Goal: Task Accomplishment & Management: Manage account settings

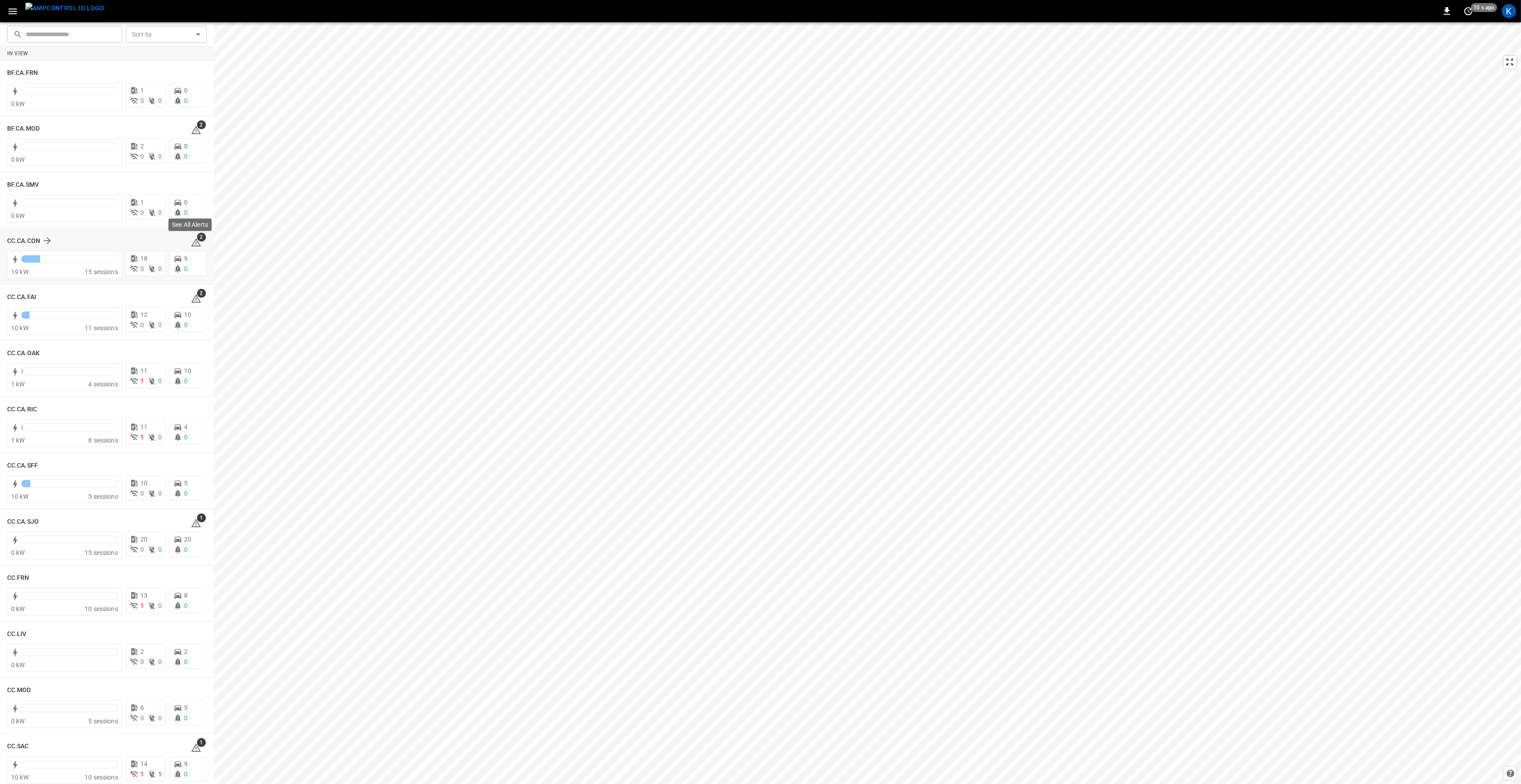
click at [192, 246] on icon at bounding box center [196, 242] width 10 height 8
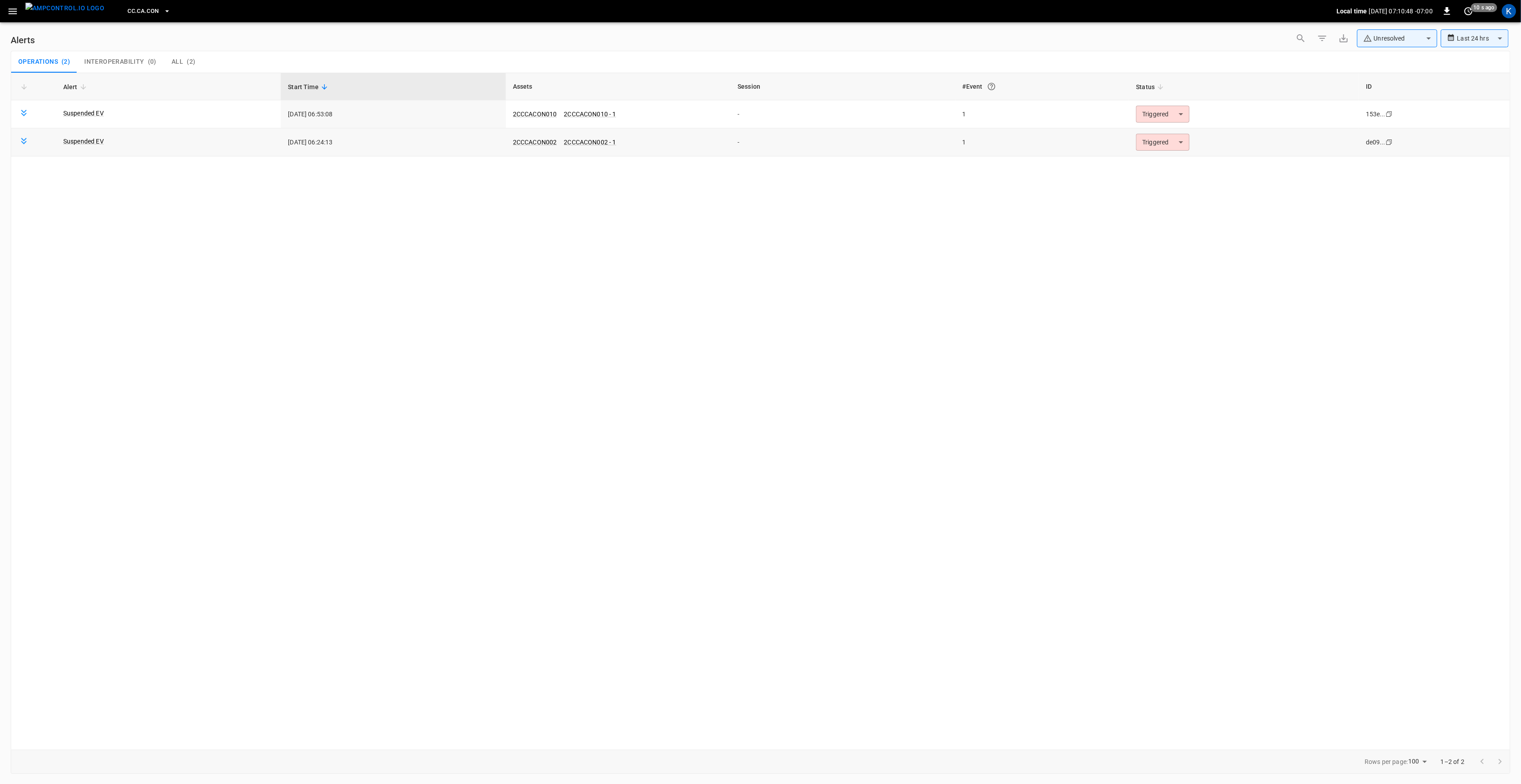
click at [1167, 147] on body "**********" at bounding box center [760, 390] width 1521 height 780
click at [1166, 165] on li "Resolved" at bounding box center [1162, 164] width 57 height 15
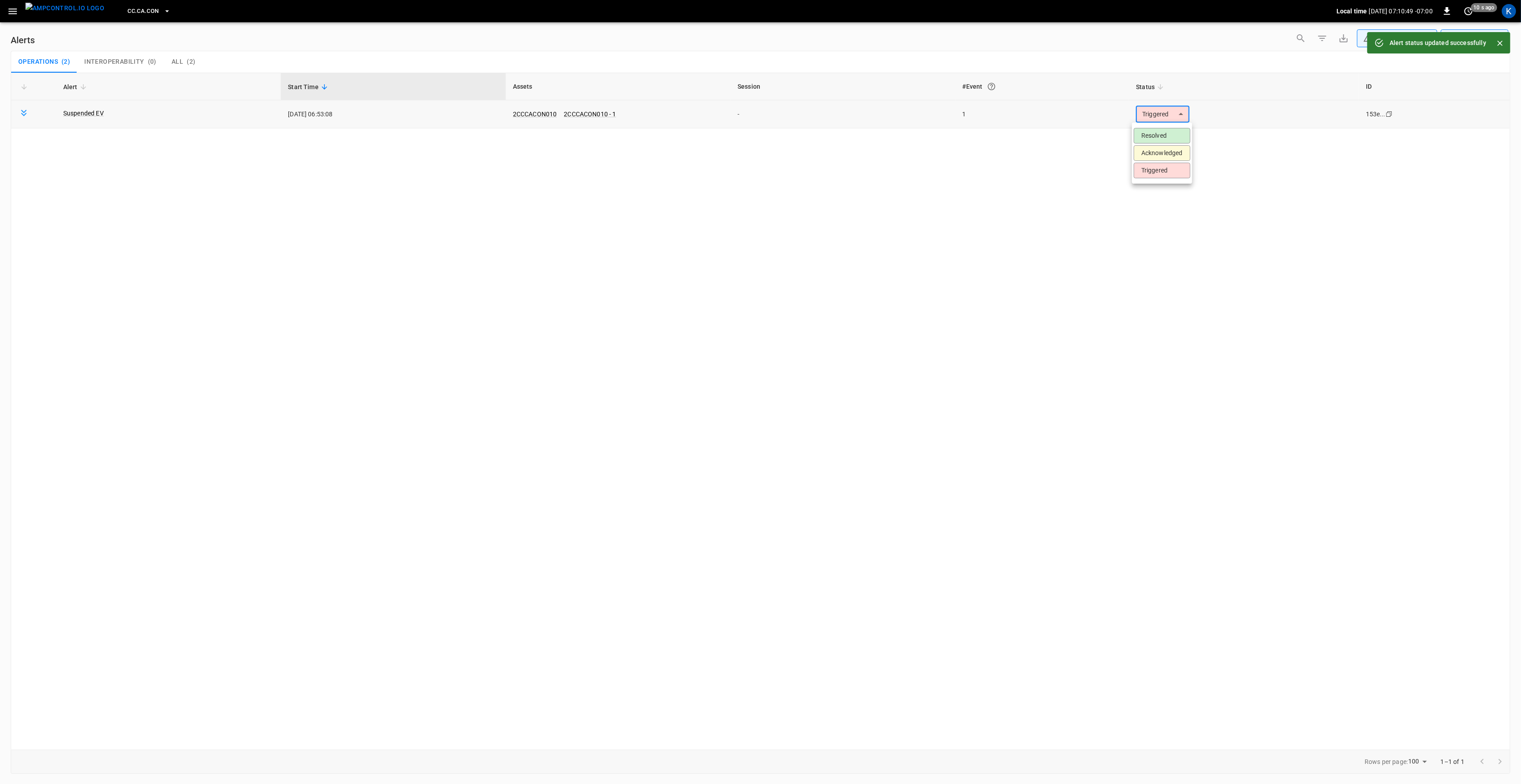
click at [1156, 112] on body "**********" at bounding box center [760, 390] width 1521 height 780
click at [1167, 133] on li "Resolved" at bounding box center [1162, 136] width 57 height 15
click at [8, 16] on icon "button" at bounding box center [12, 11] width 11 height 11
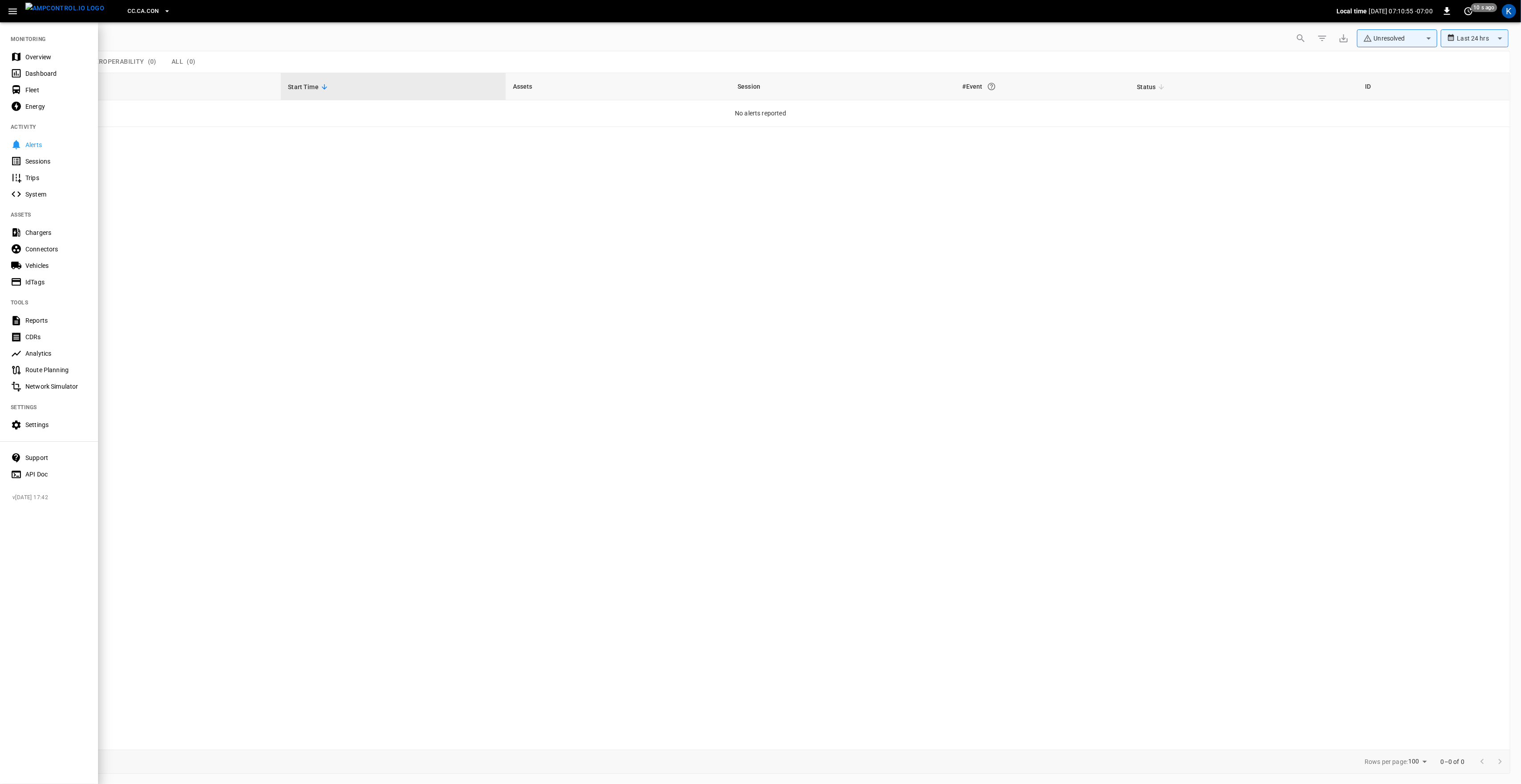
click at [34, 53] on div "Overview" at bounding box center [56, 57] width 62 height 9
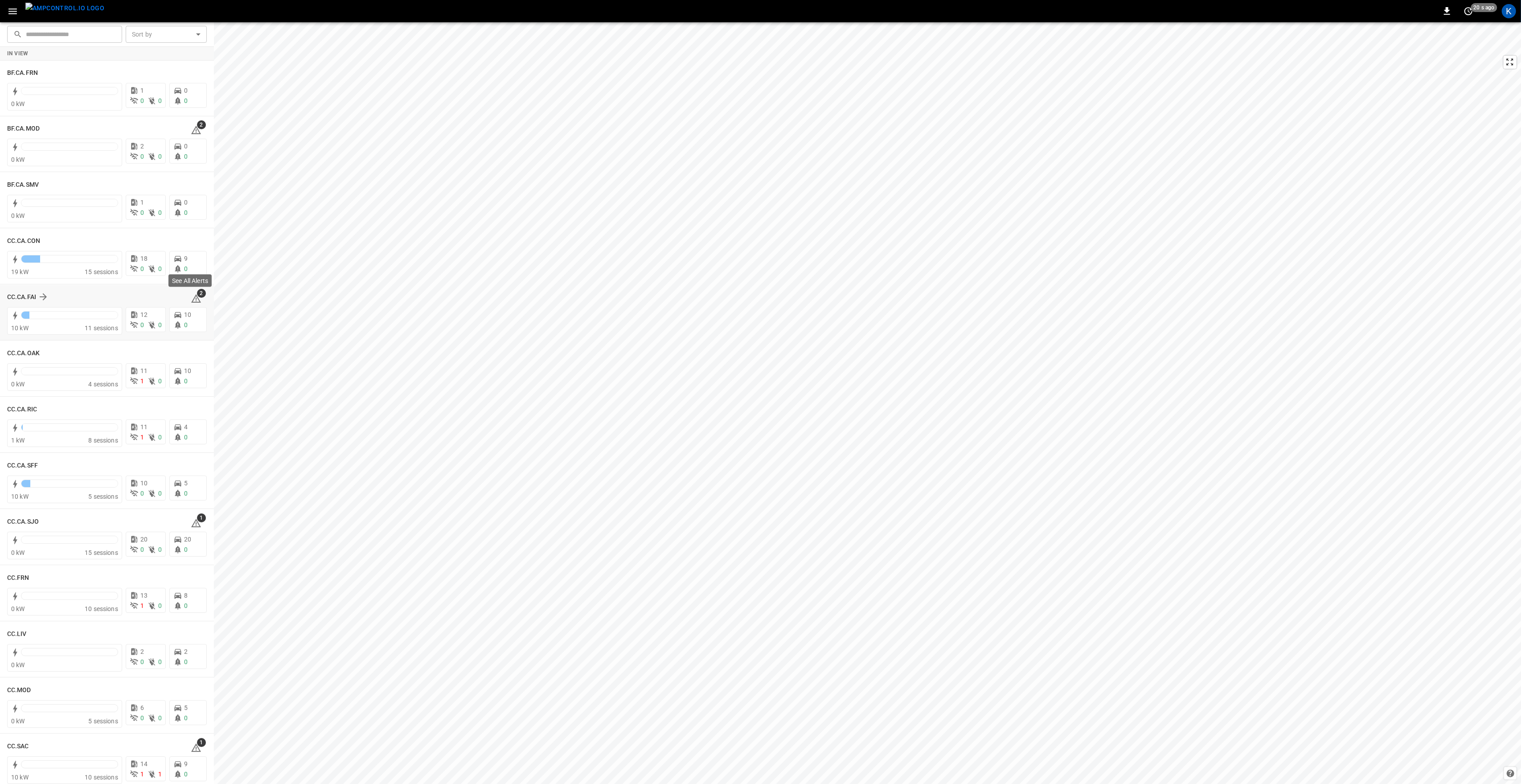
click at [192, 297] on icon at bounding box center [196, 299] width 11 height 11
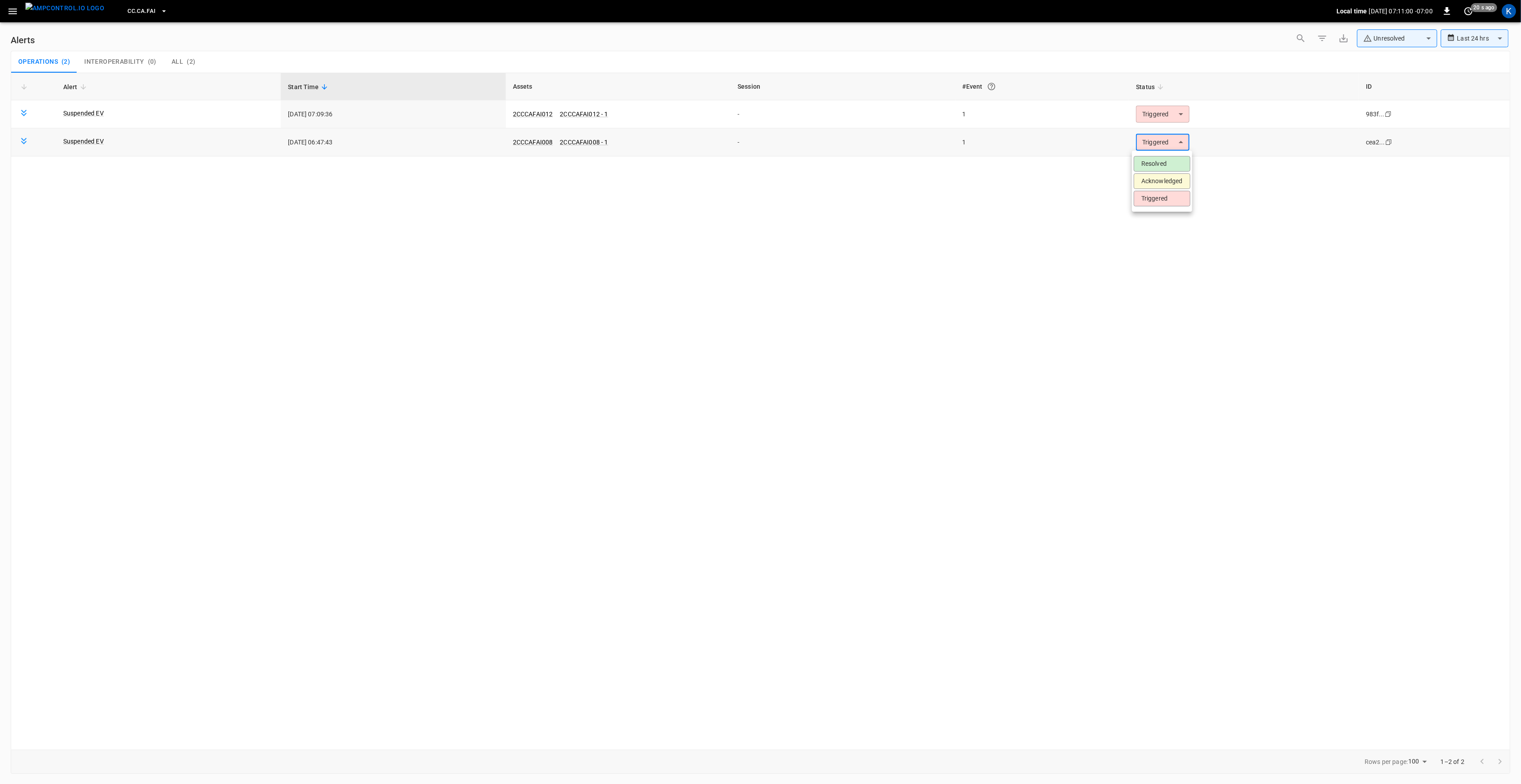
click at [1171, 142] on body "**********" at bounding box center [760, 390] width 1521 height 780
click at [1171, 161] on li "Resolved" at bounding box center [1162, 164] width 57 height 15
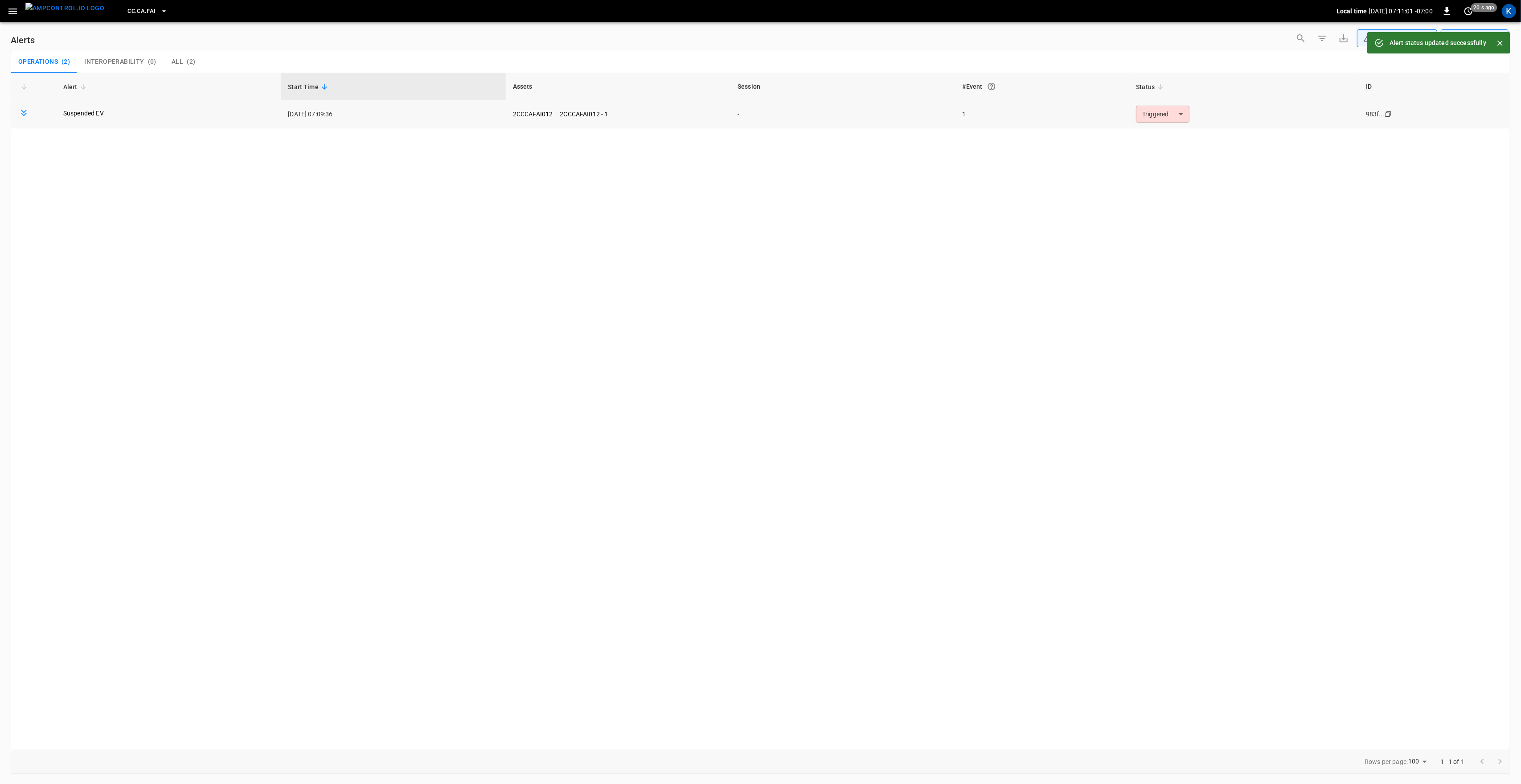
click at [1166, 116] on body "**********" at bounding box center [760, 390] width 1521 height 780
click at [1165, 136] on li "Resolved" at bounding box center [1162, 136] width 57 height 15
click at [11, 12] on icon "button" at bounding box center [12, 11] width 11 height 11
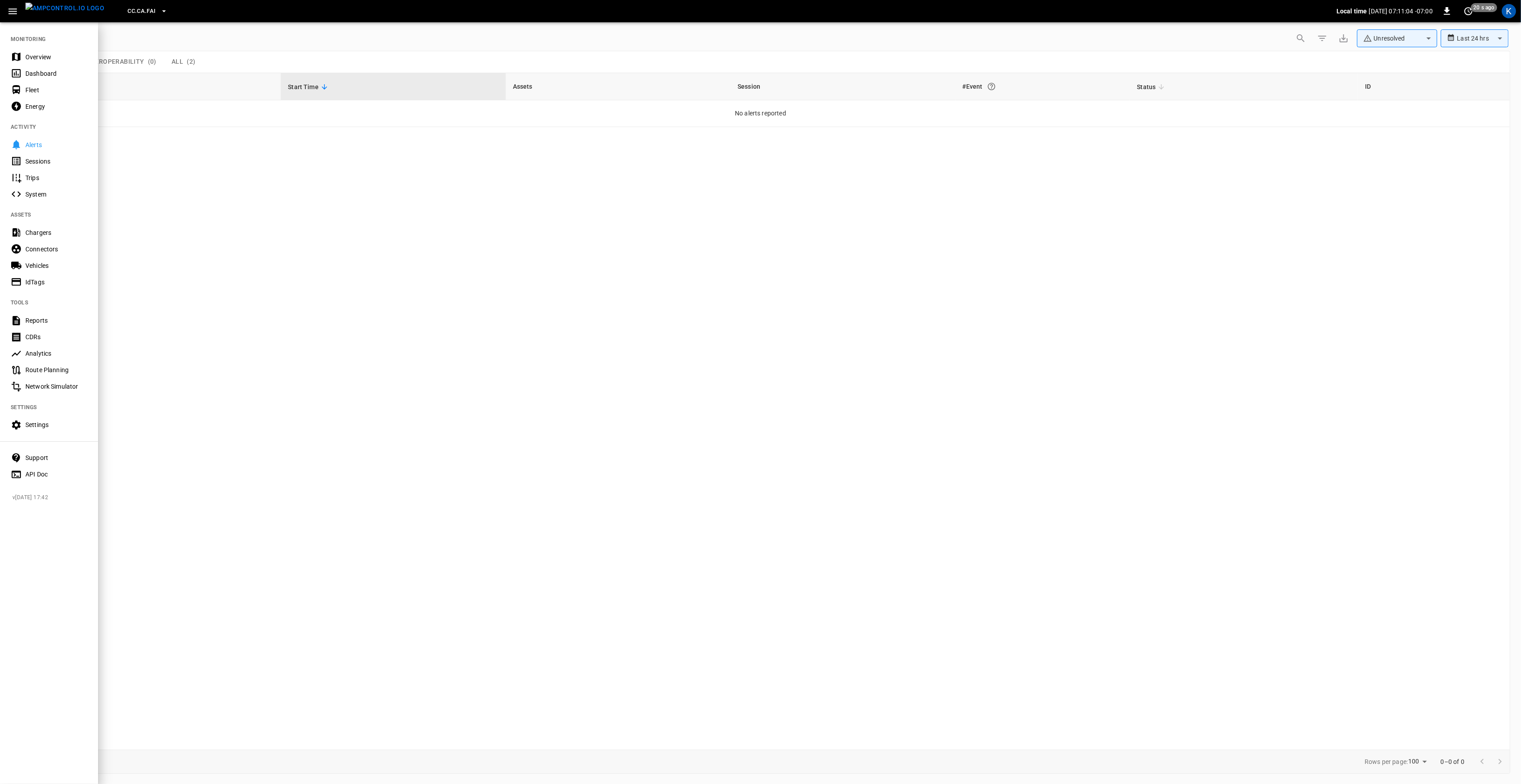
click at [28, 55] on div "Overview" at bounding box center [56, 57] width 62 height 9
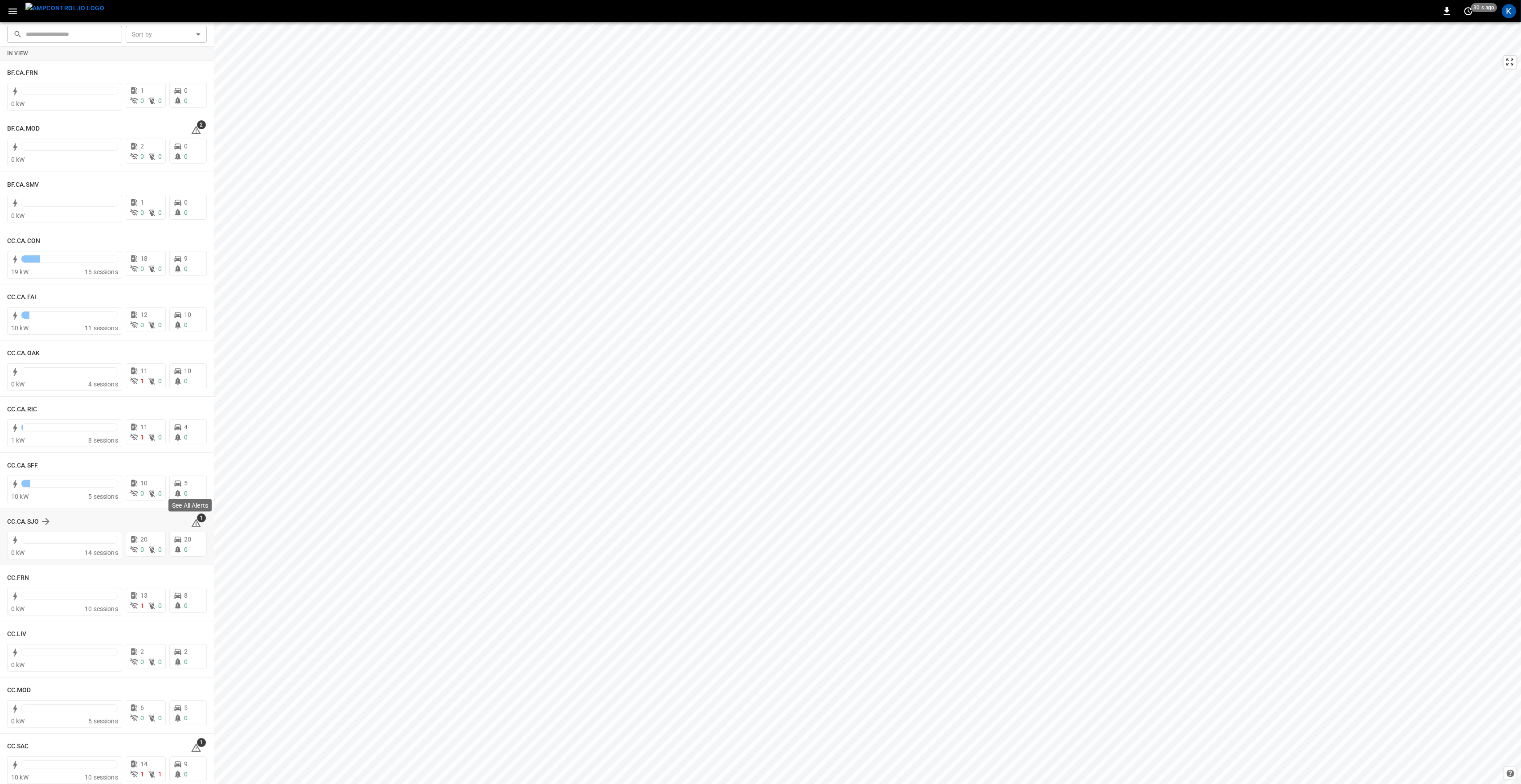
click at [194, 522] on icon at bounding box center [196, 523] width 11 height 11
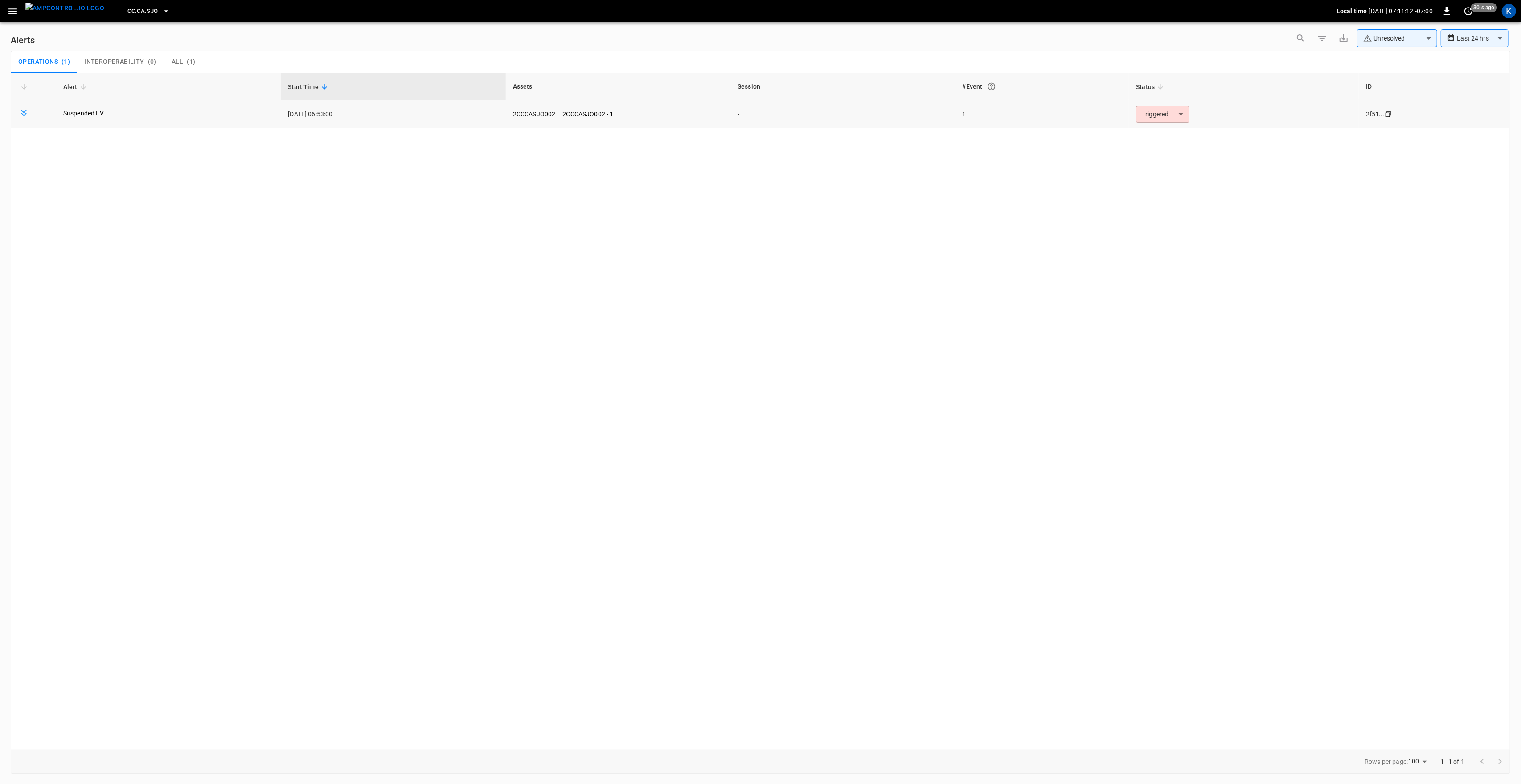
click at [1174, 118] on body "**********" at bounding box center [760, 390] width 1521 height 780
click at [1169, 139] on li "Resolved" at bounding box center [1162, 136] width 57 height 15
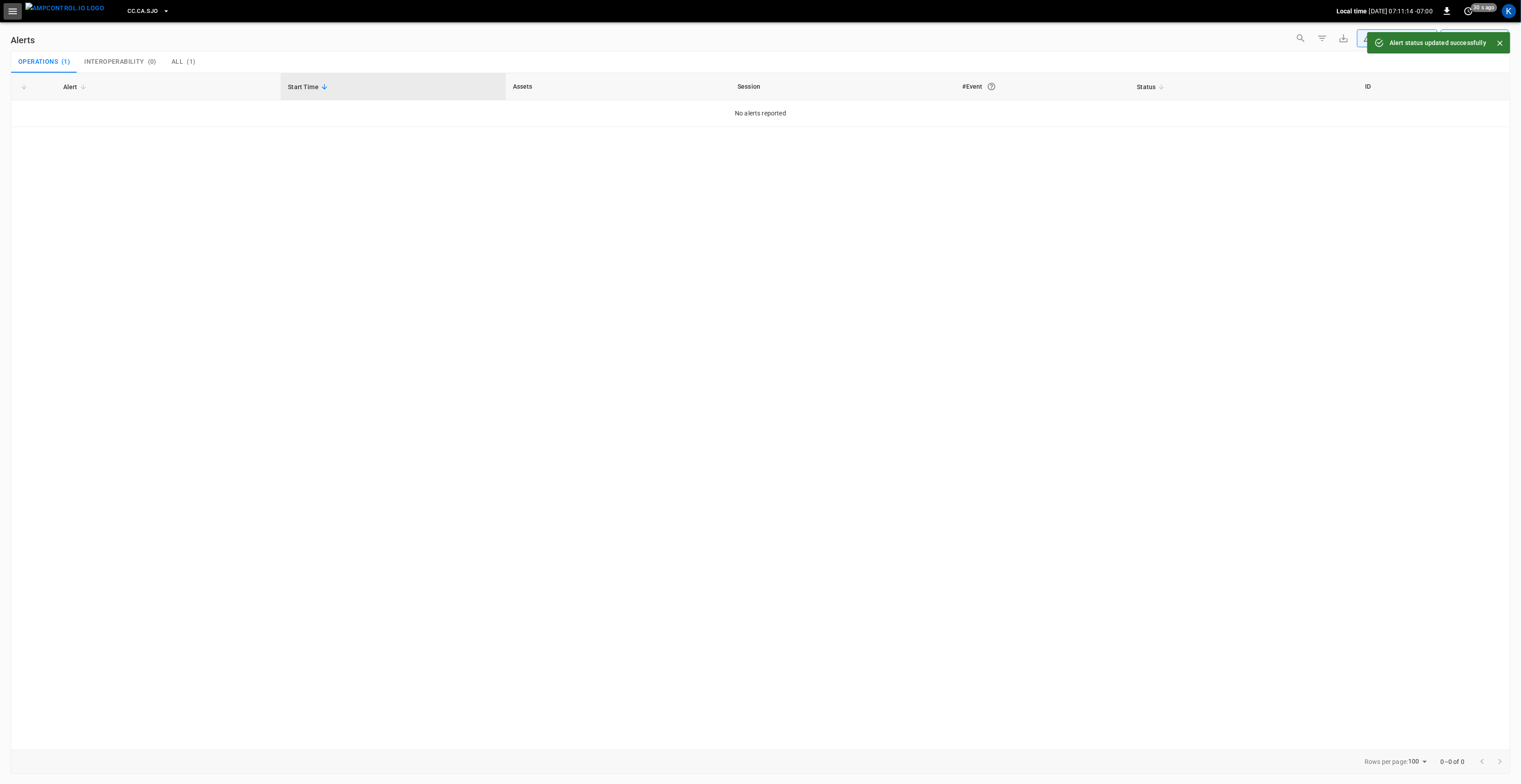
click at [9, 11] on icon "button" at bounding box center [12, 11] width 8 height 6
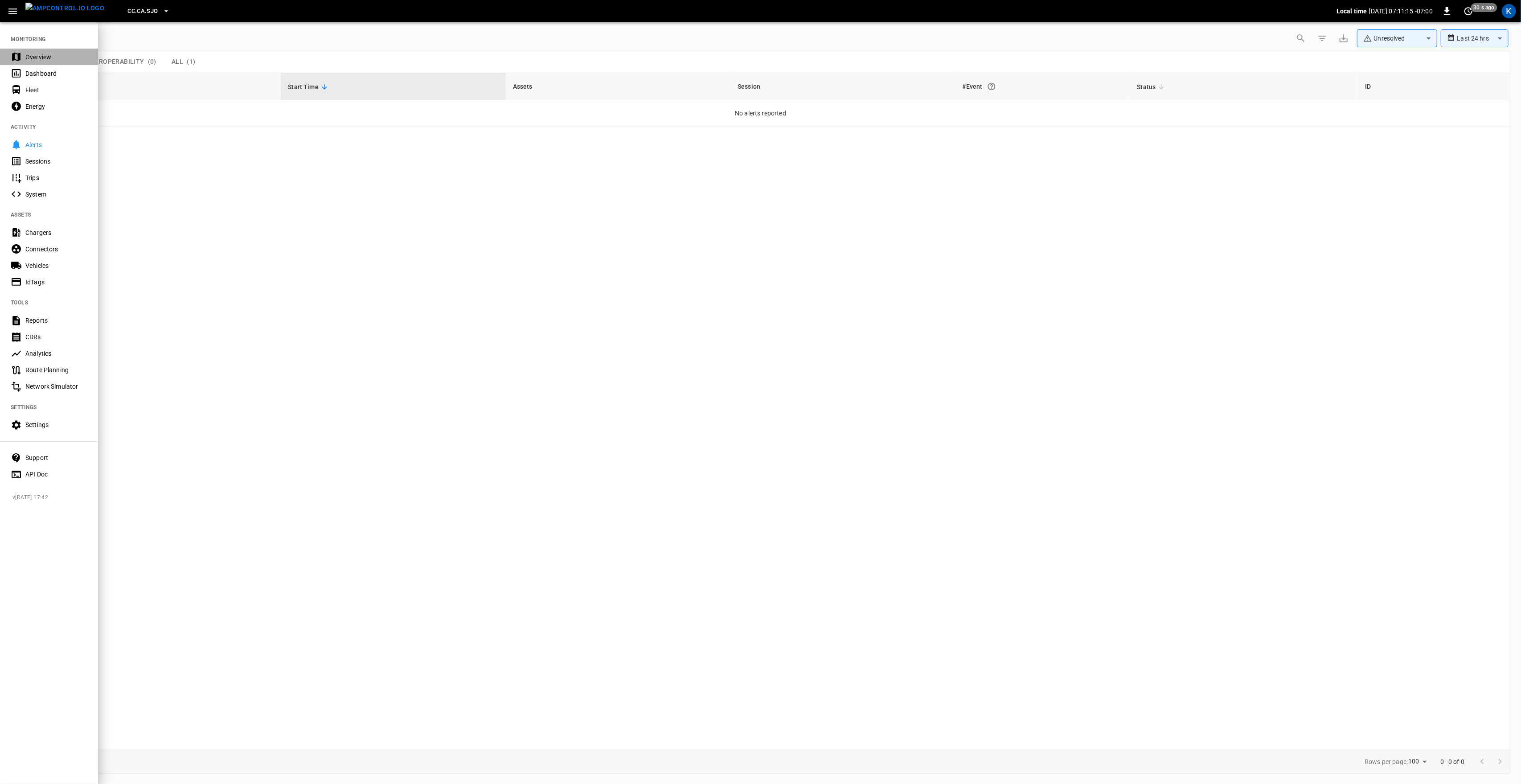
click at [30, 54] on div "Overview" at bounding box center [56, 57] width 62 height 9
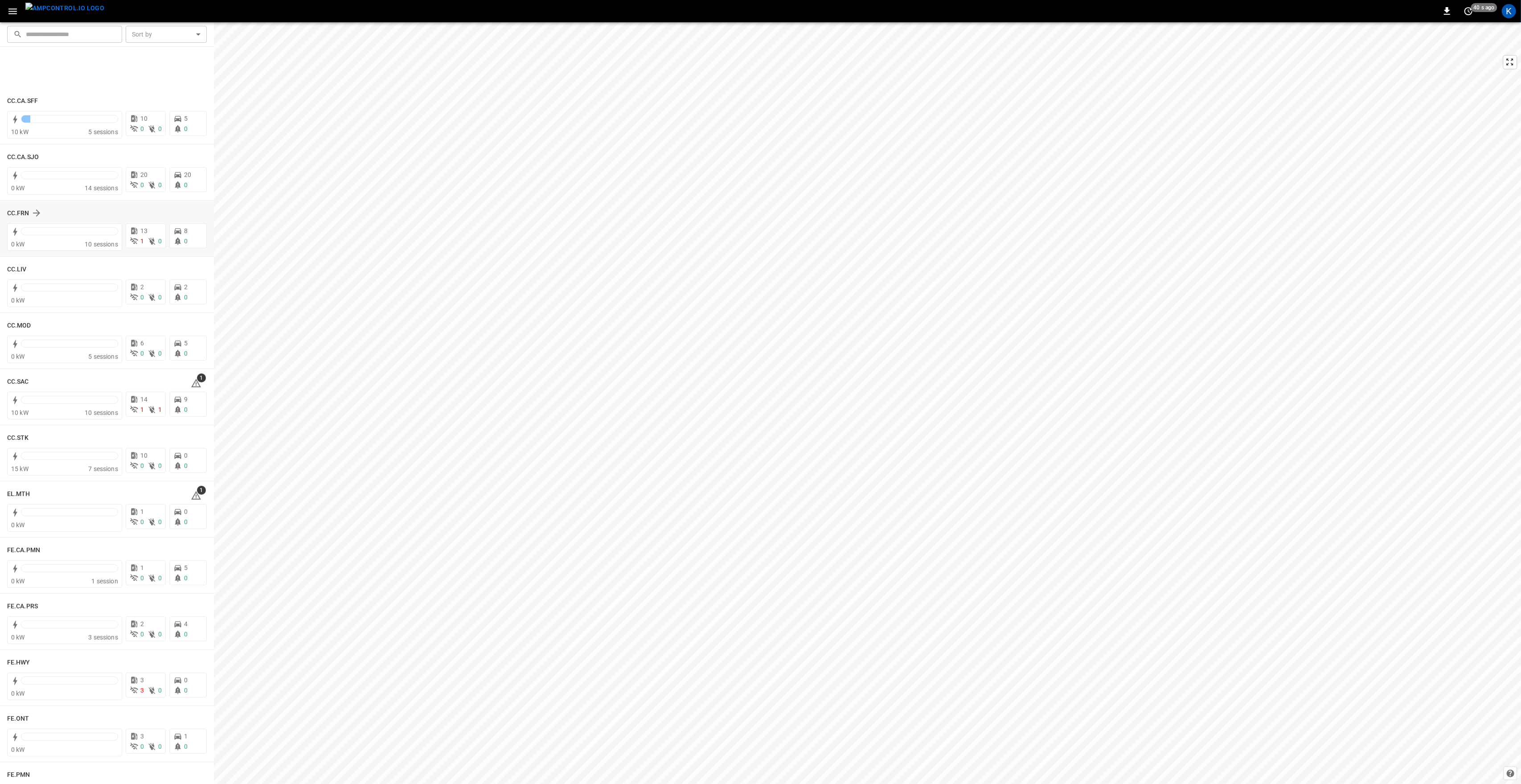
scroll to position [475, 0]
click at [195, 273] on icon at bounding box center [196, 273] width 1 height 4
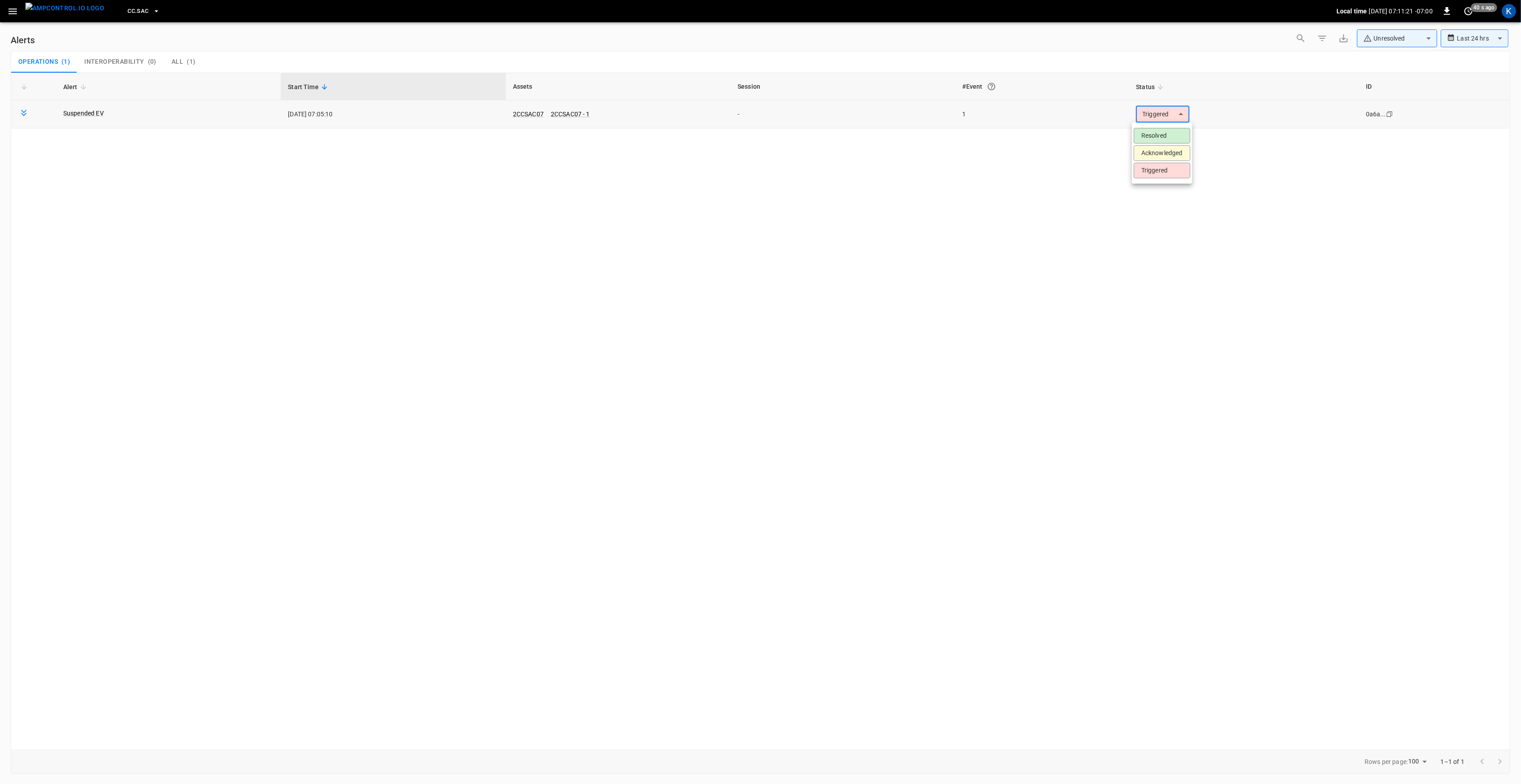
click at [1158, 114] on body "**********" at bounding box center [760, 390] width 1521 height 780
click at [1158, 138] on li "Resolved" at bounding box center [1162, 136] width 57 height 15
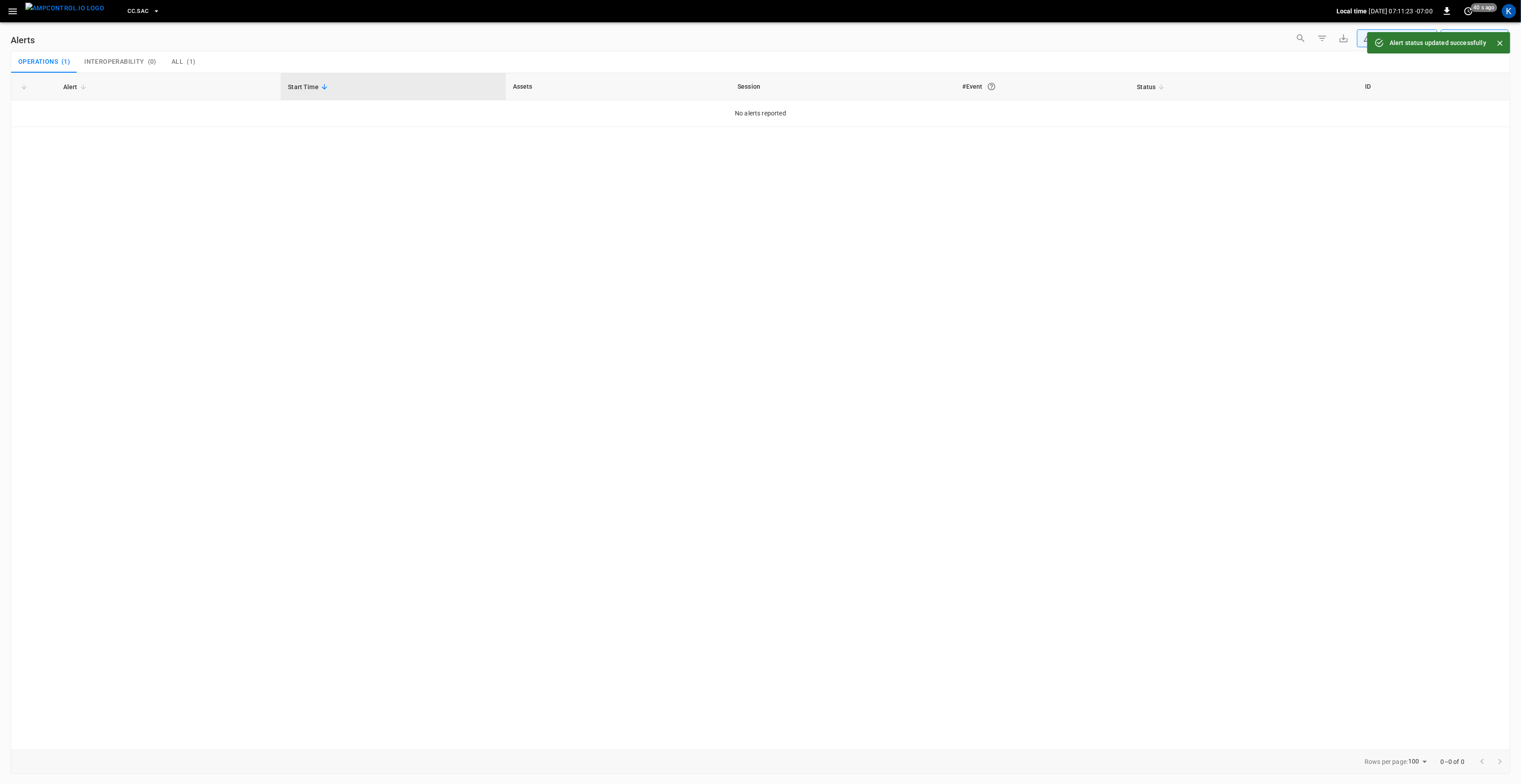
click at [11, 17] on button "button" at bounding box center [12, 11] width 18 height 17
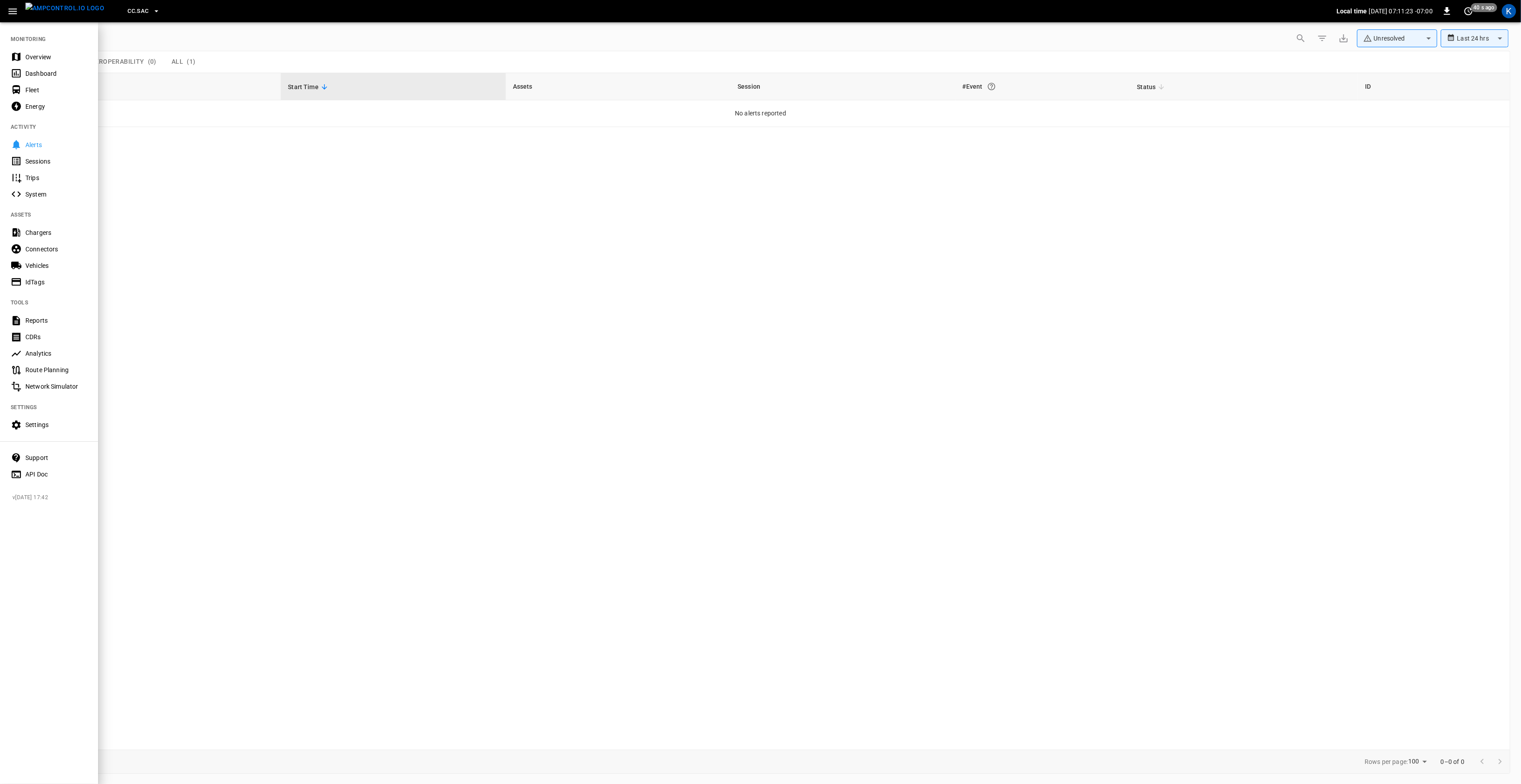
click at [24, 57] on div "Overview" at bounding box center [49, 57] width 98 height 17
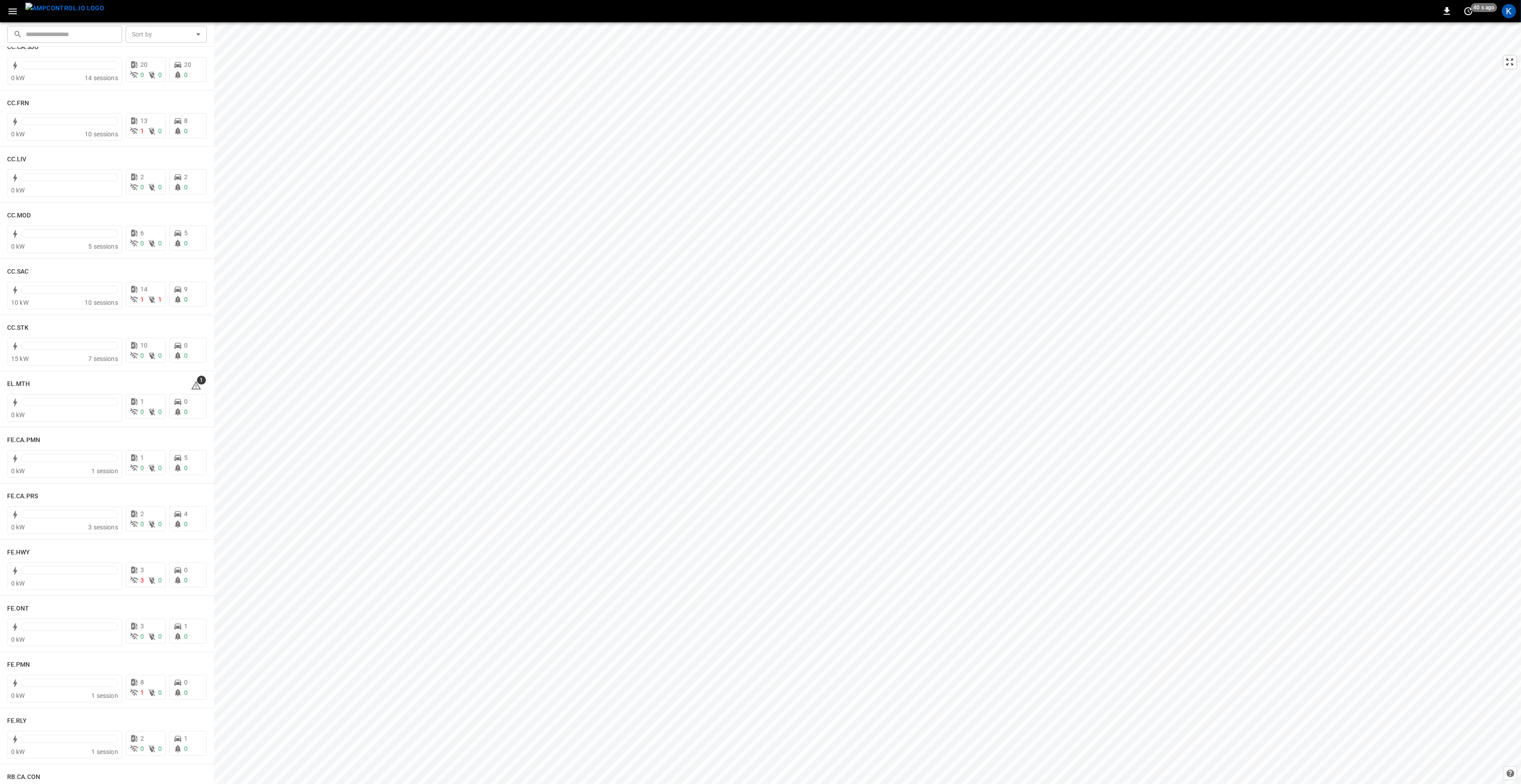
scroll to position [475, 0]
click at [197, 382] on span "1" at bounding box center [201, 380] width 9 height 9
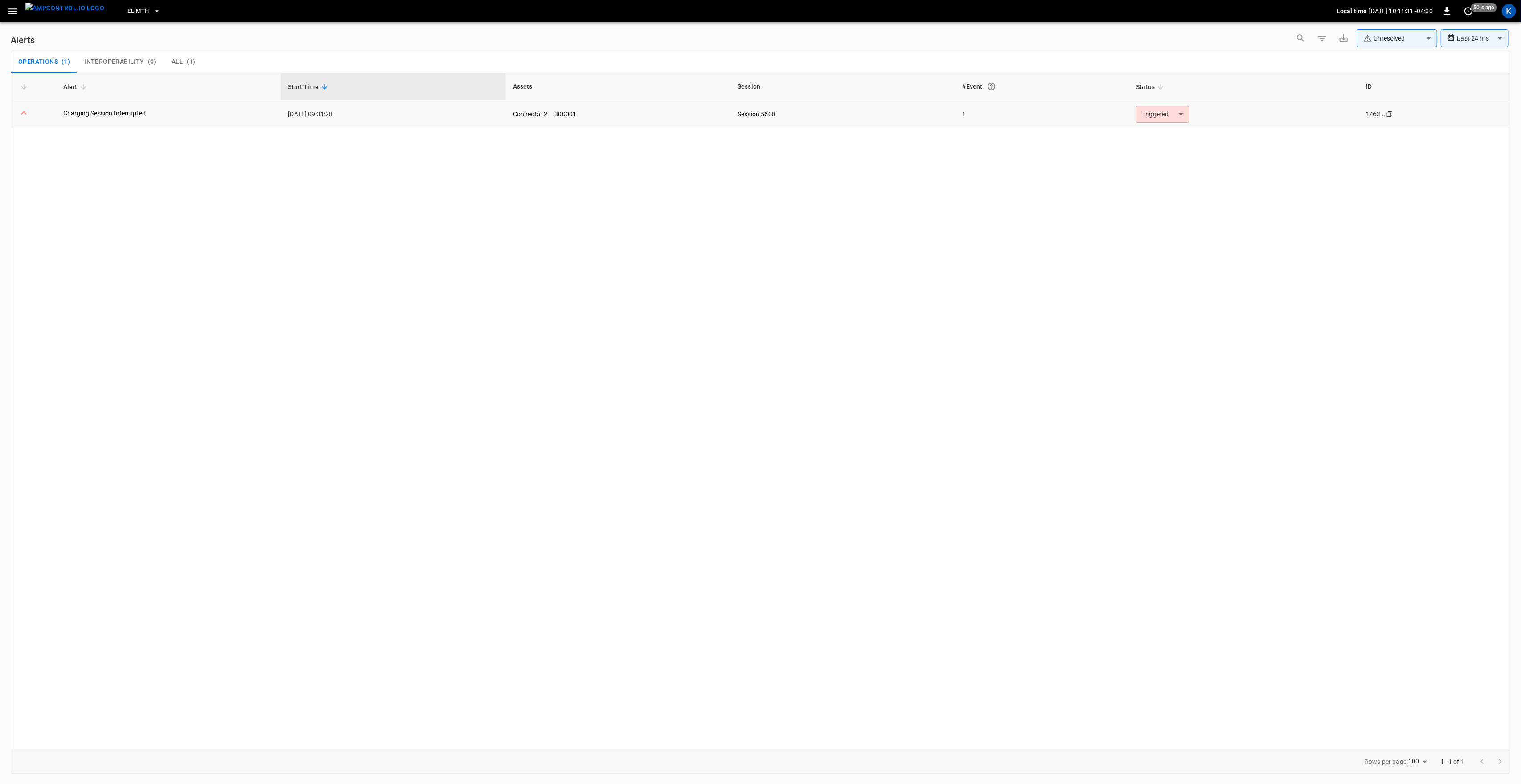
click at [1173, 113] on body "**********" at bounding box center [760, 390] width 1521 height 780
click at [1170, 133] on li "Resolved" at bounding box center [1162, 136] width 57 height 15
click at [13, 14] on icon "button" at bounding box center [12, 11] width 11 height 11
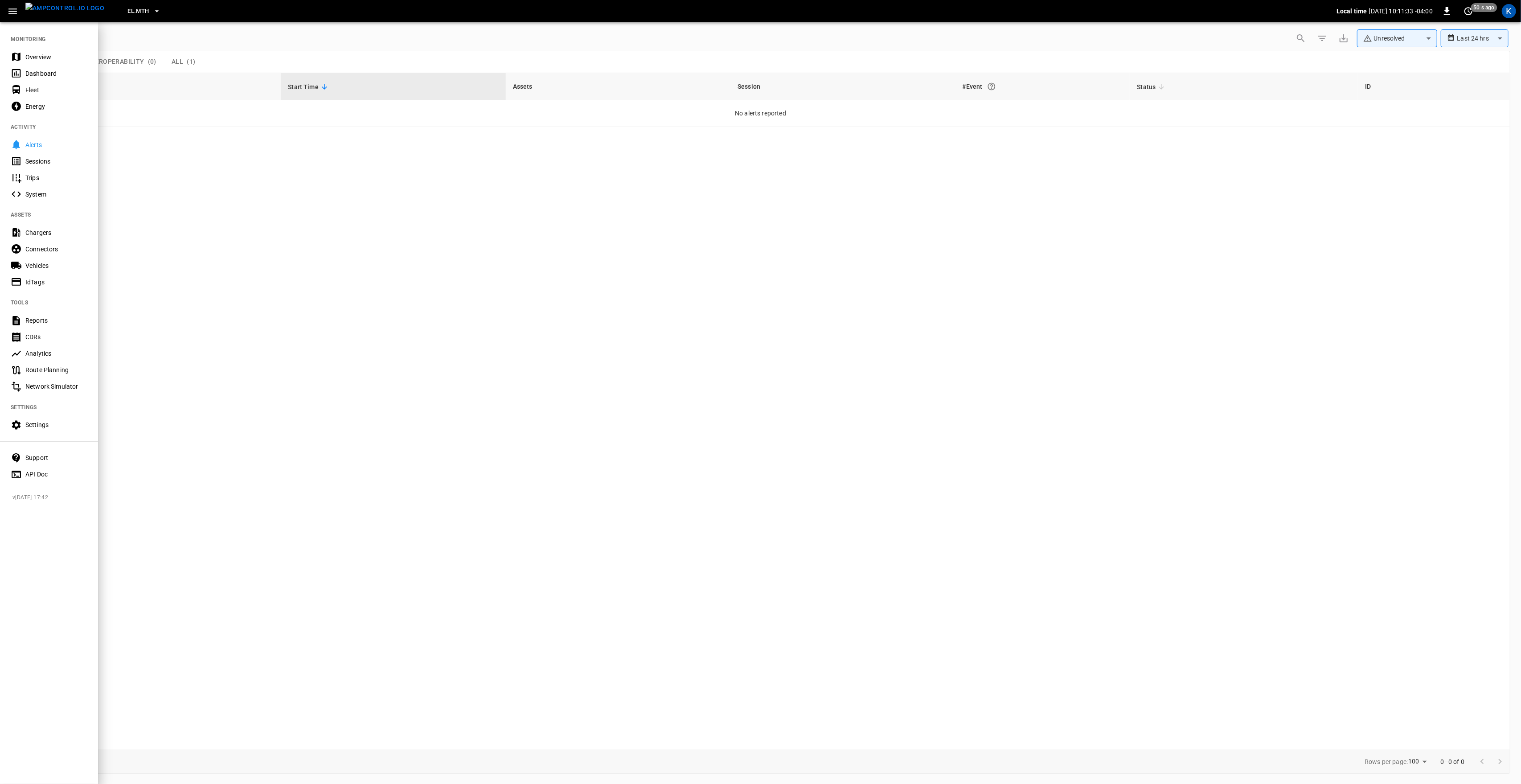
click at [47, 58] on div "Overview" at bounding box center [56, 57] width 62 height 9
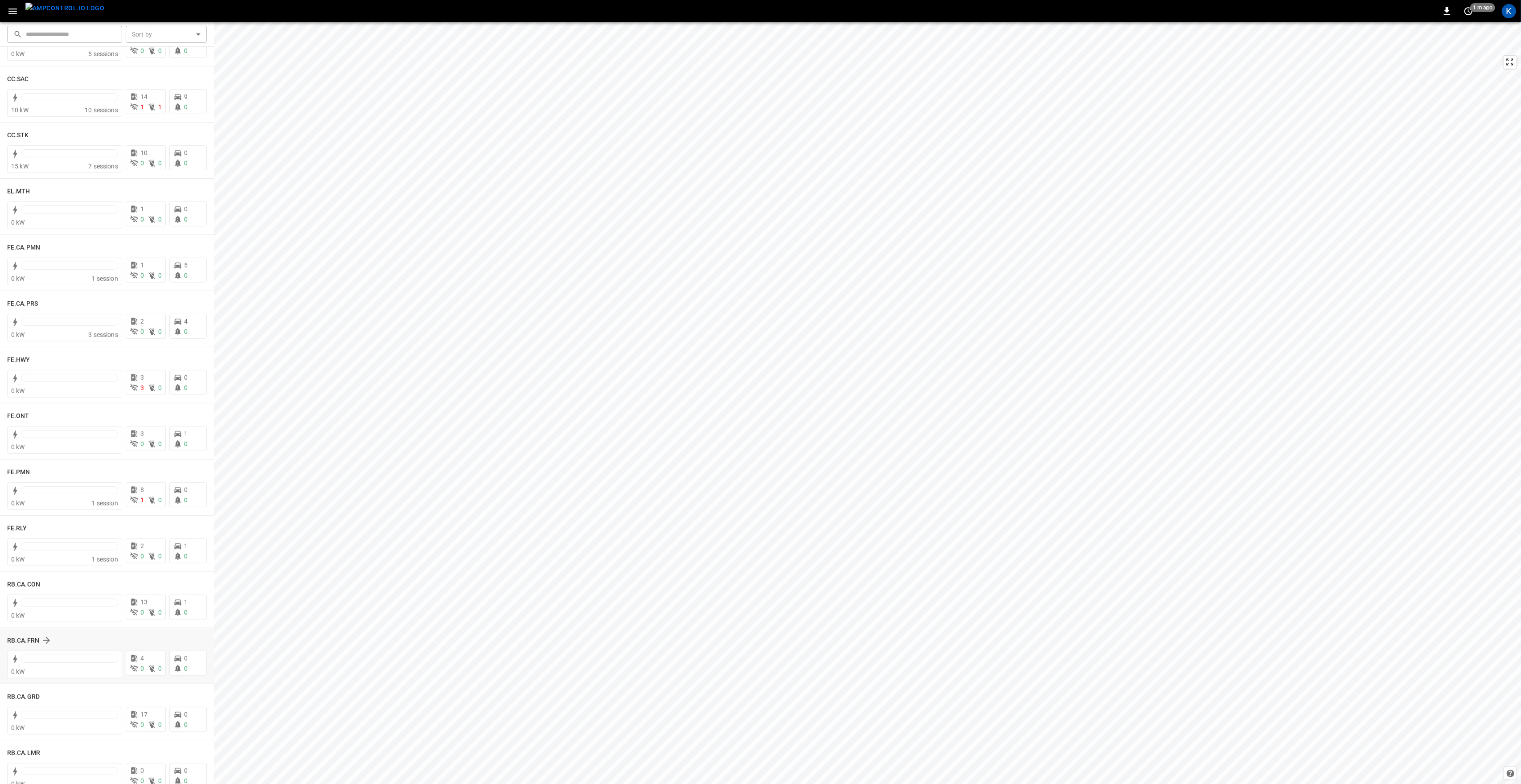
scroll to position [644, 0]
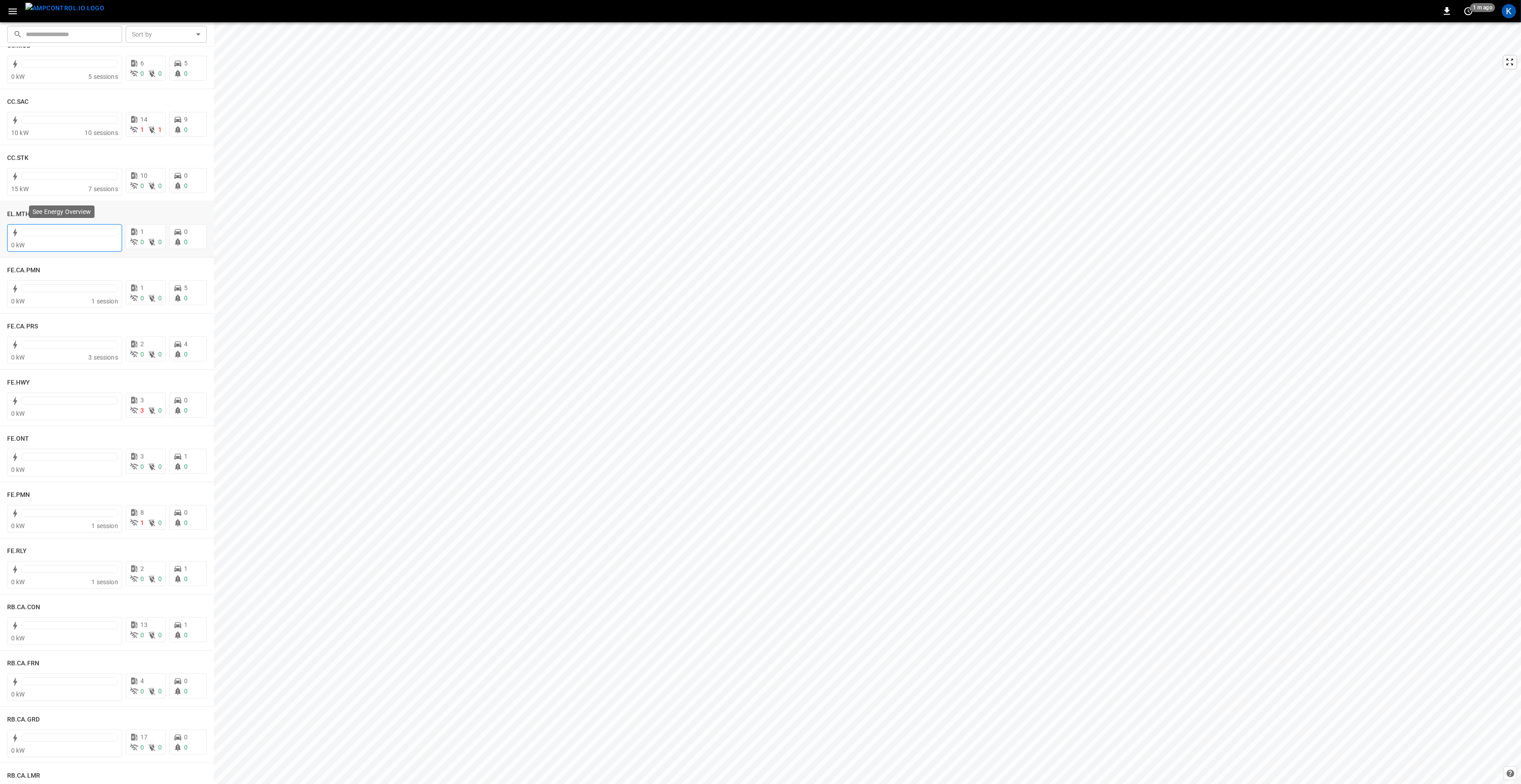
click at [76, 237] on div at bounding box center [69, 234] width 97 height 12
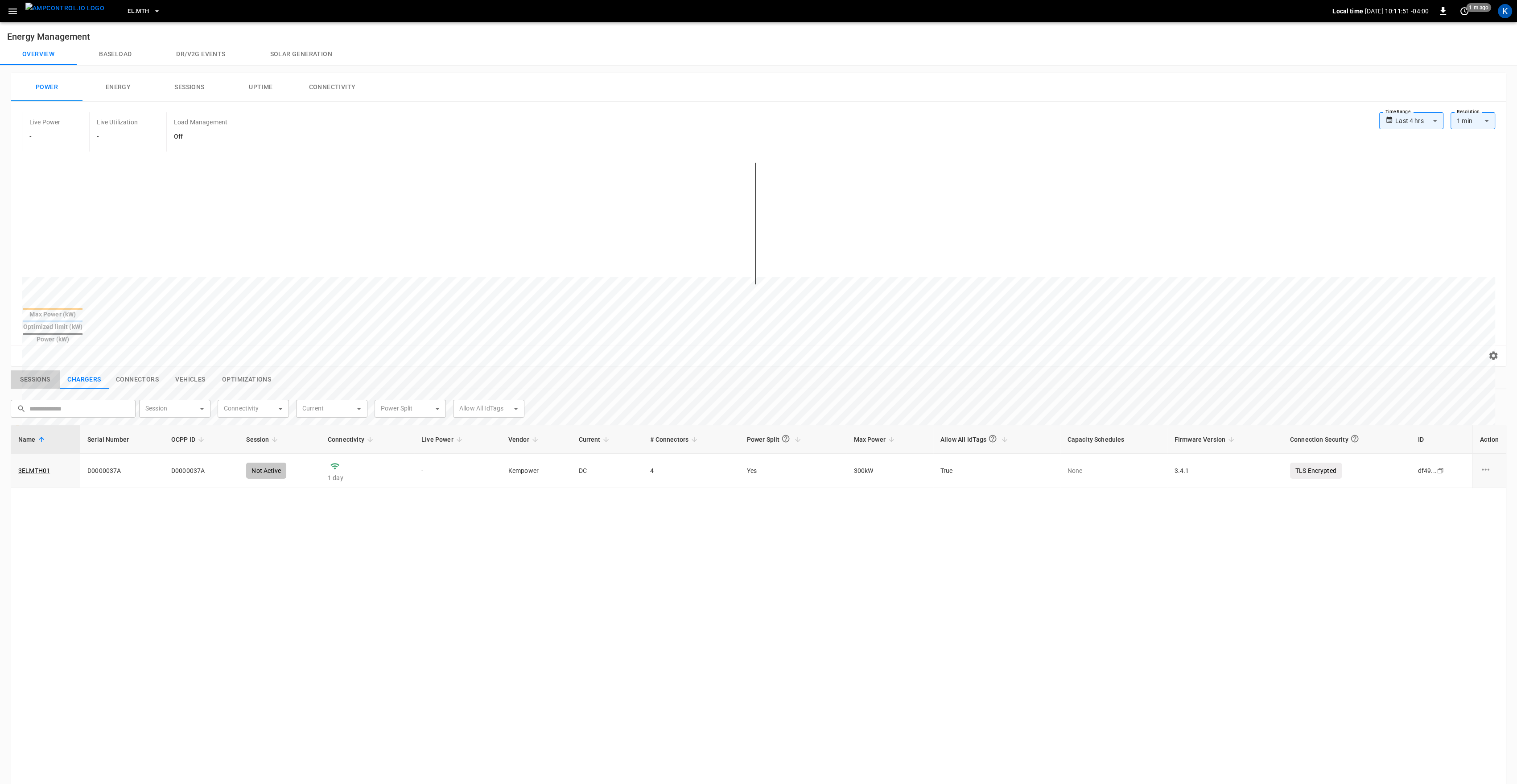
click at [38, 370] on button "Sessions" at bounding box center [35, 380] width 49 height 19
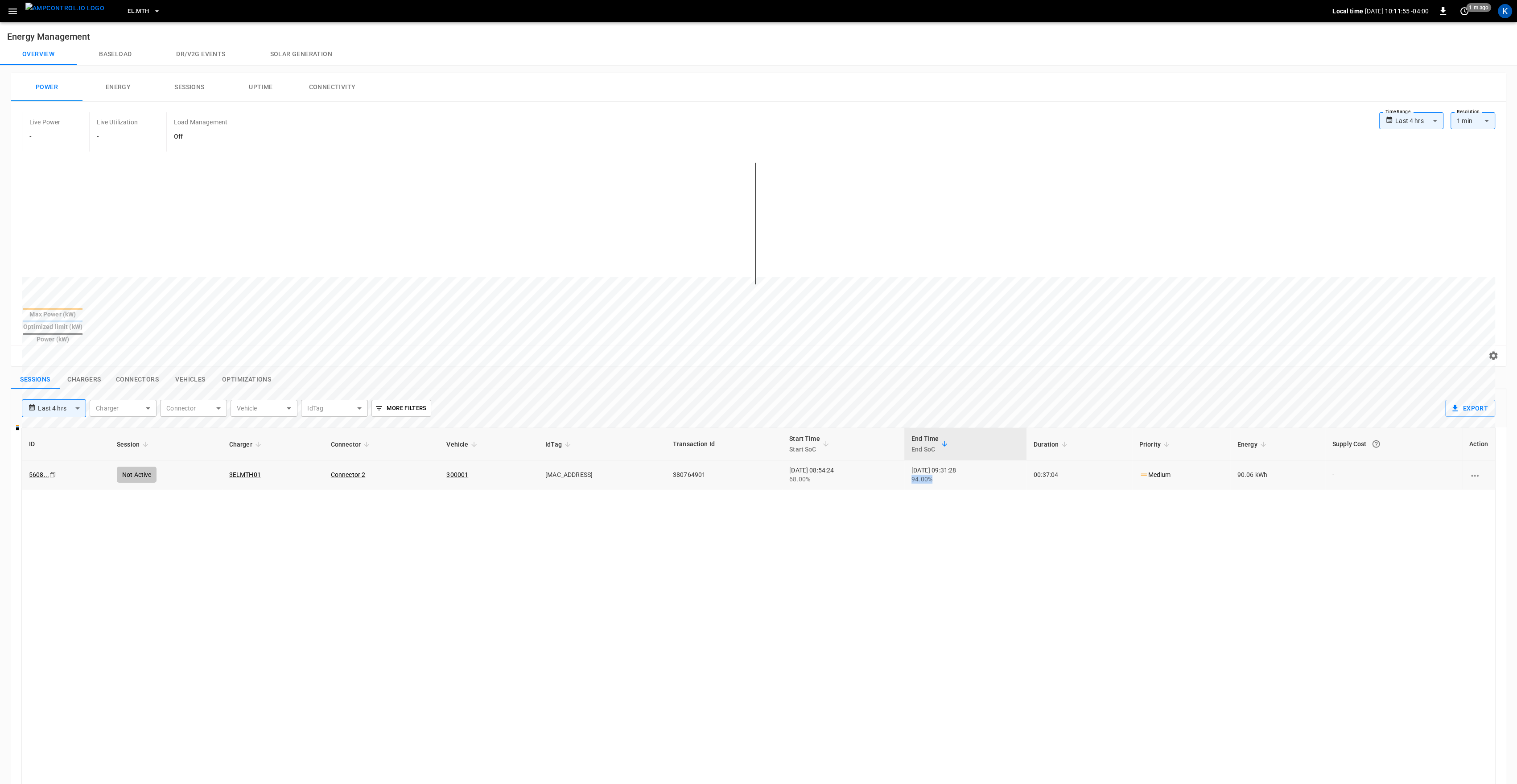
drag, startPoint x: 906, startPoint y: 460, endPoint x: 949, endPoint y: 457, distance: 43.1
click at [949, 460] on td "[DATE] 09:31:28 94.00%" at bounding box center [965, 475] width 122 height 29
click at [826, 533] on div "ID Session Charger Connector Vehicle IdTag Transaction Id Start Time Start SoC …" at bounding box center [758, 701] width 1474 height 548
click at [14, 14] on icon "button" at bounding box center [12, 11] width 8 height 6
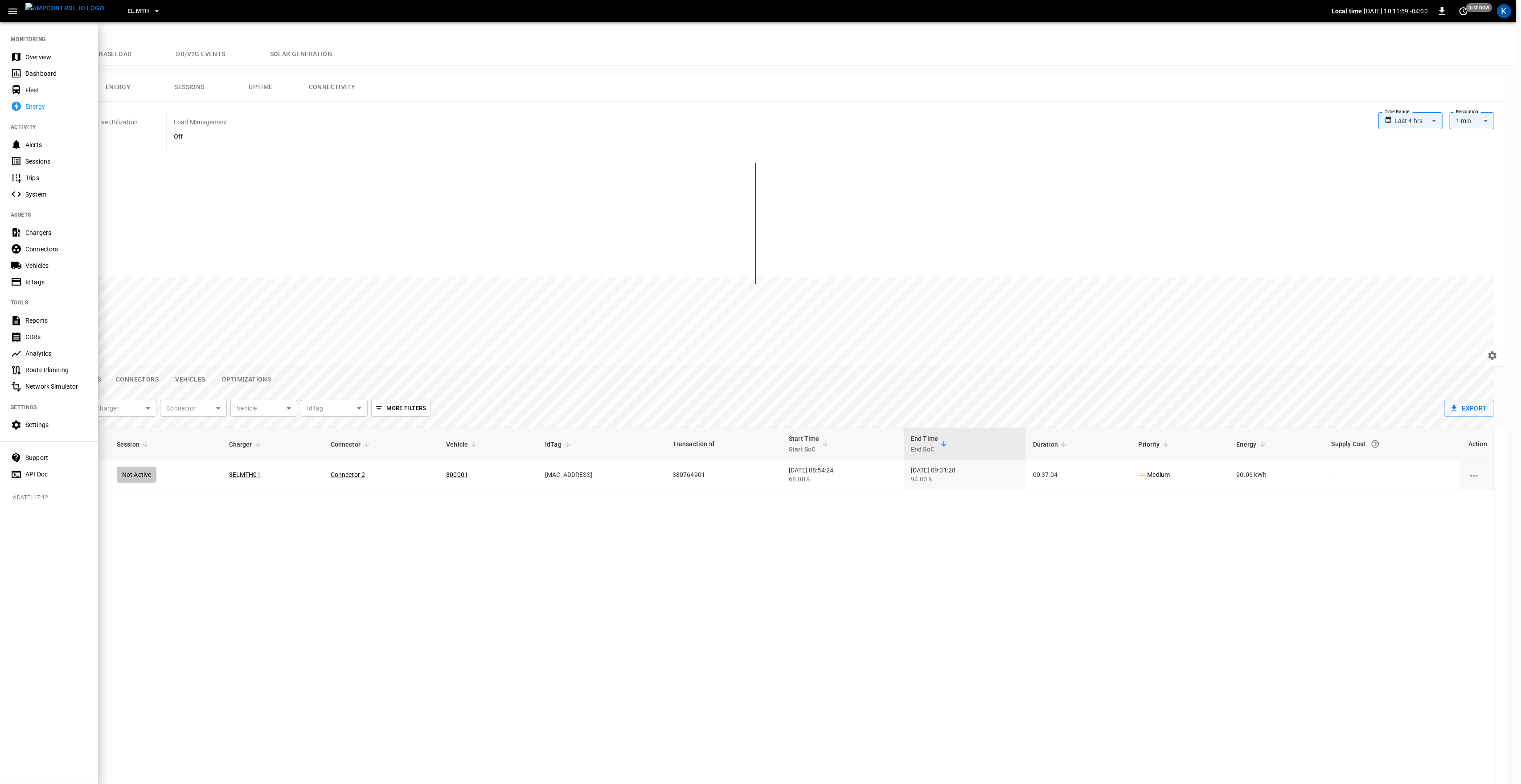
click at [31, 58] on div "Overview" at bounding box center [56, 57] width 62 height 9
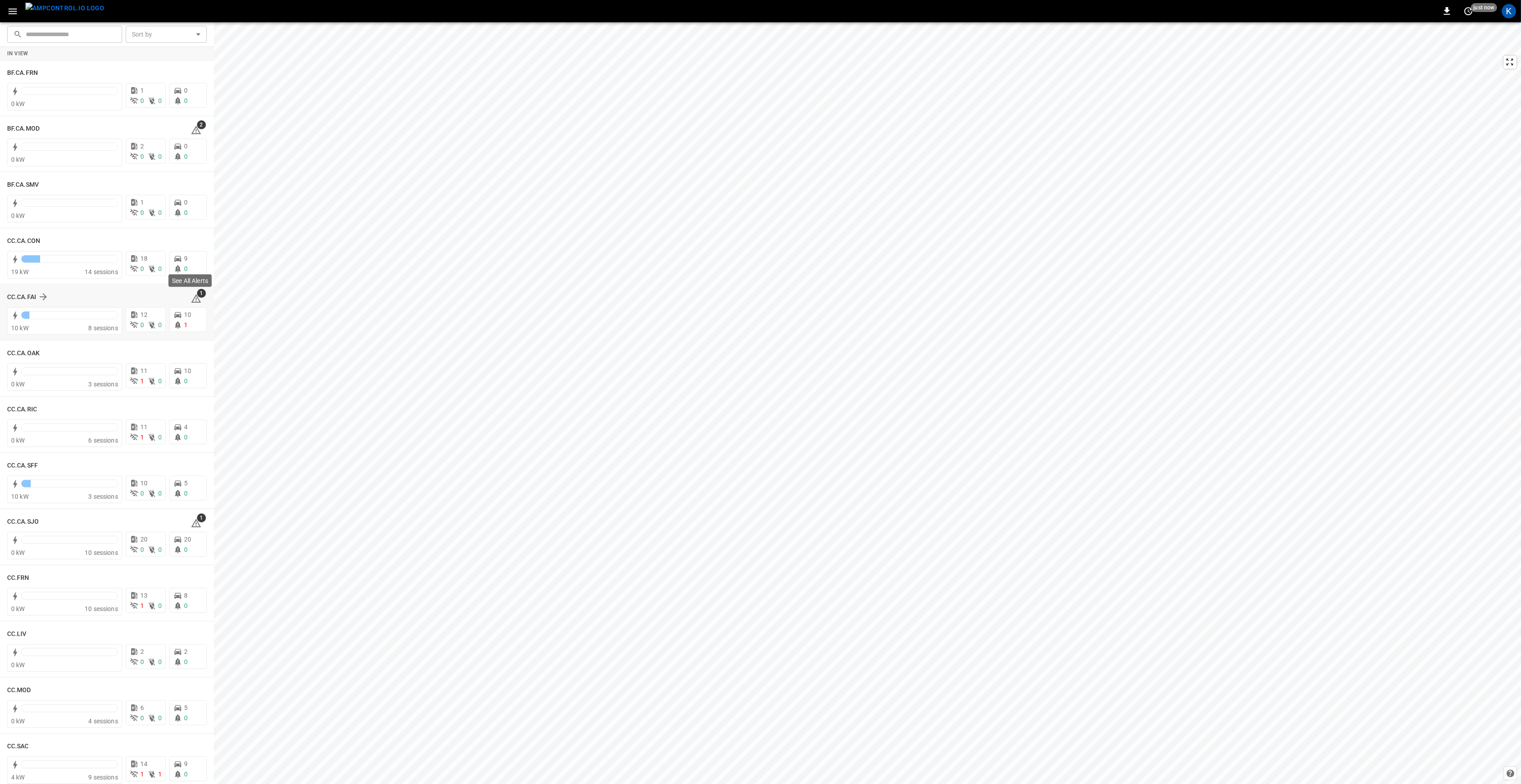
click at [195, 300] on icon at bounding box center [196, 299] width 11 height 11
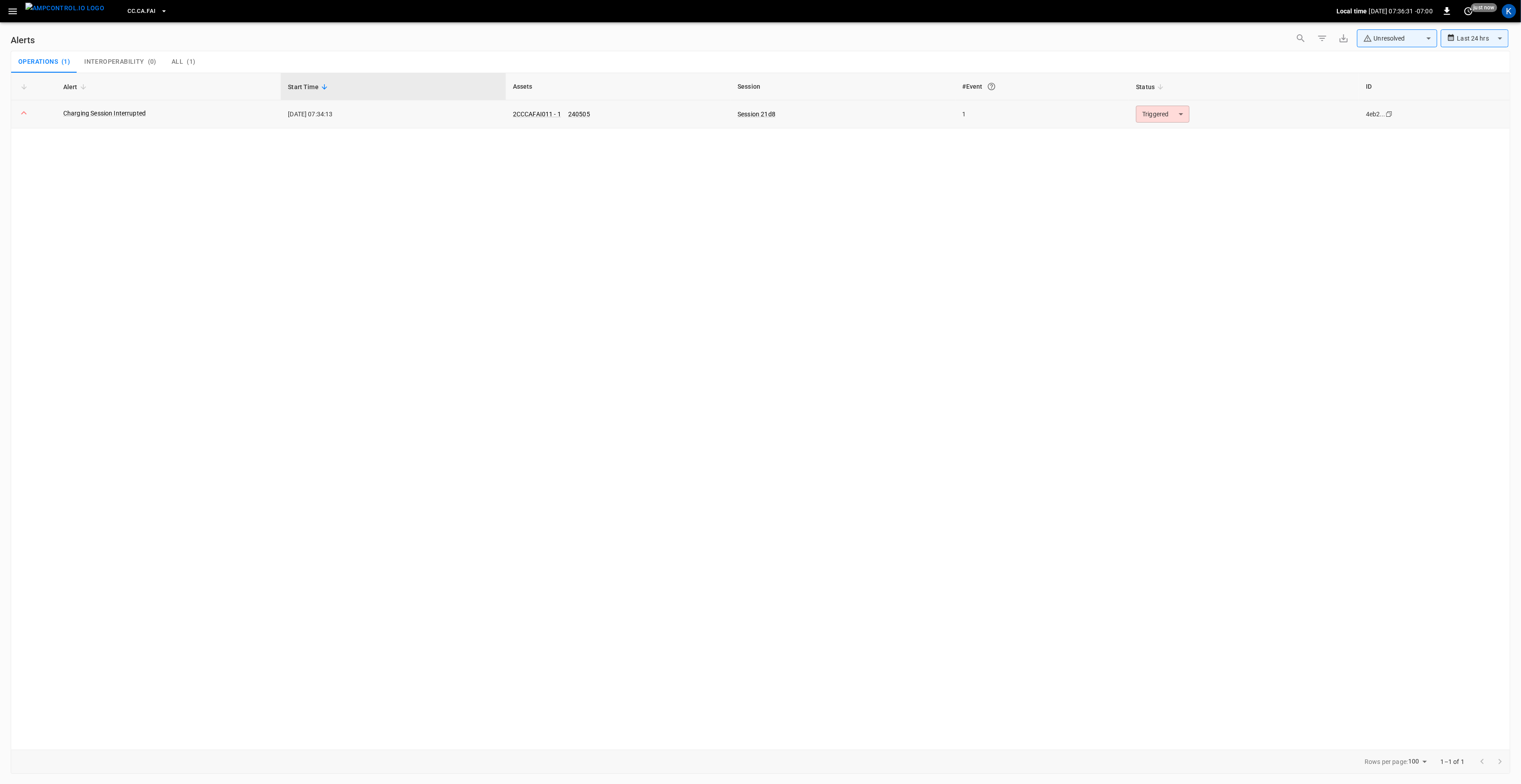
click at [1167, 119] on body "**********" at bounding box center [760, 390] width 1521 height 780
click at [1164, 141] on li "Resolved" at bounding box center [1162, 136] width 57 height 15
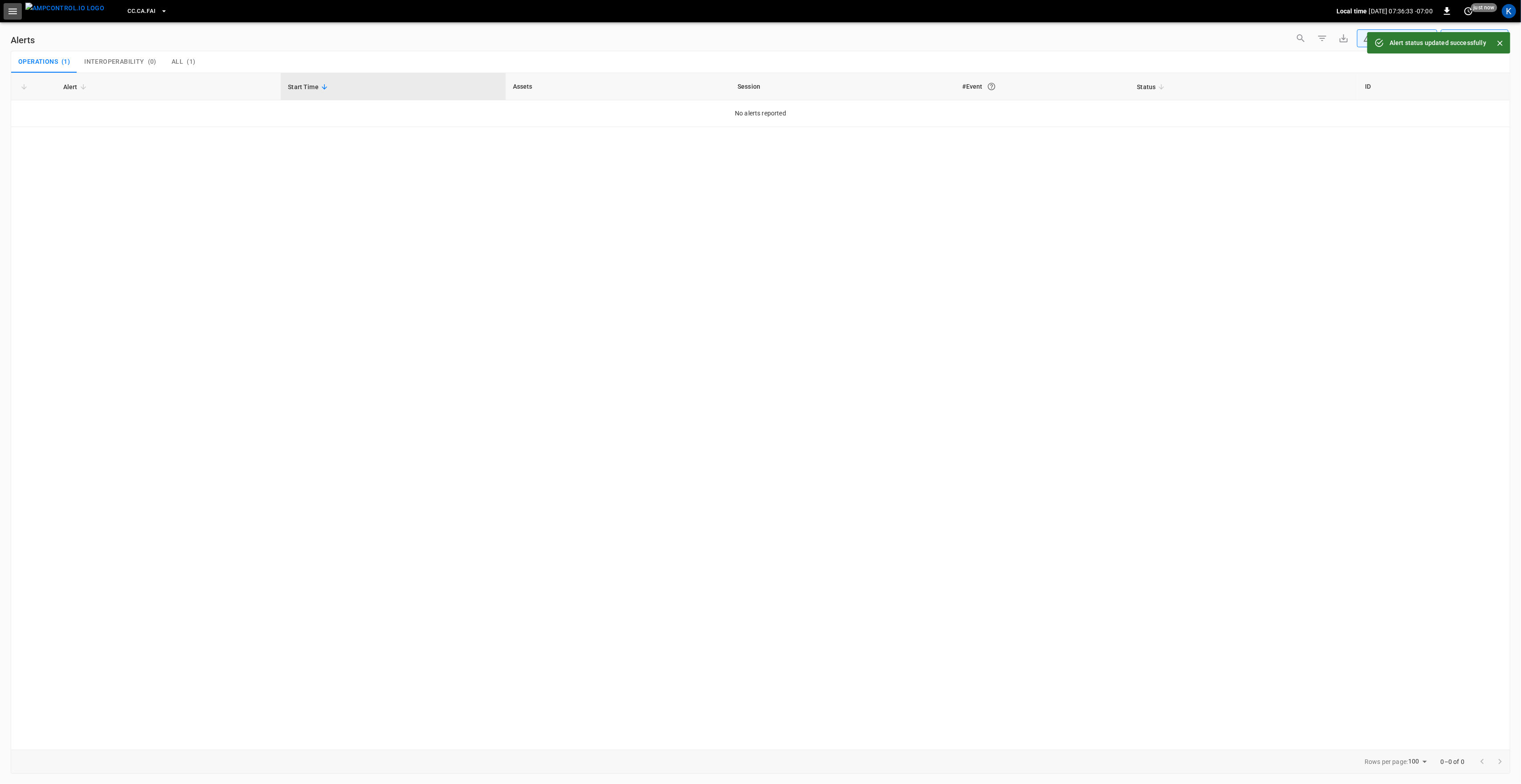
click at [11, 12] on icon "button" at bounding box center [12, 11] width 11 height 11
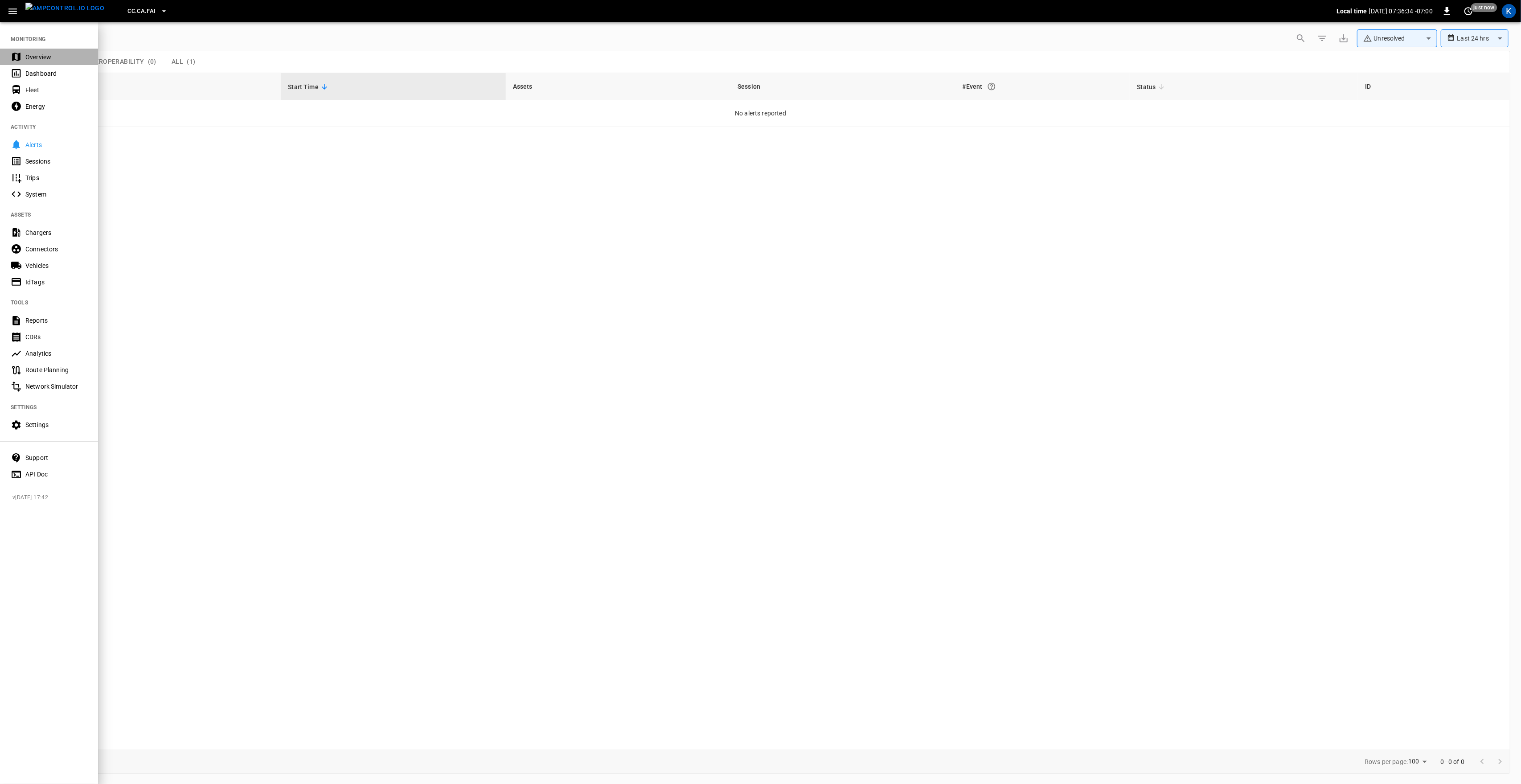
click at [39, 55] on div "Overview" at bounding box center [56, 57] width 62 height 9
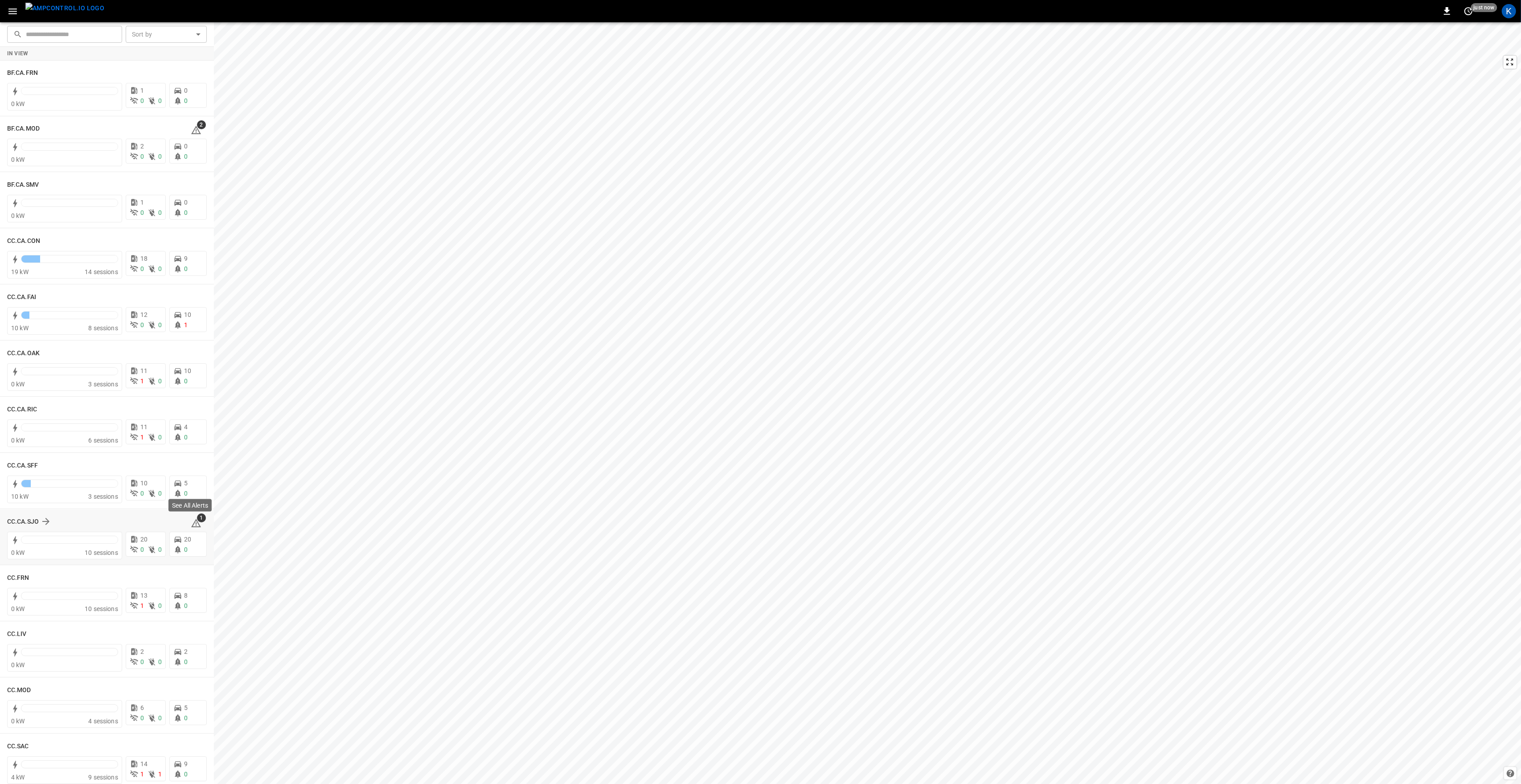
click at [194, 522] on icon at bounding box center [196, 523] width 11 height 11
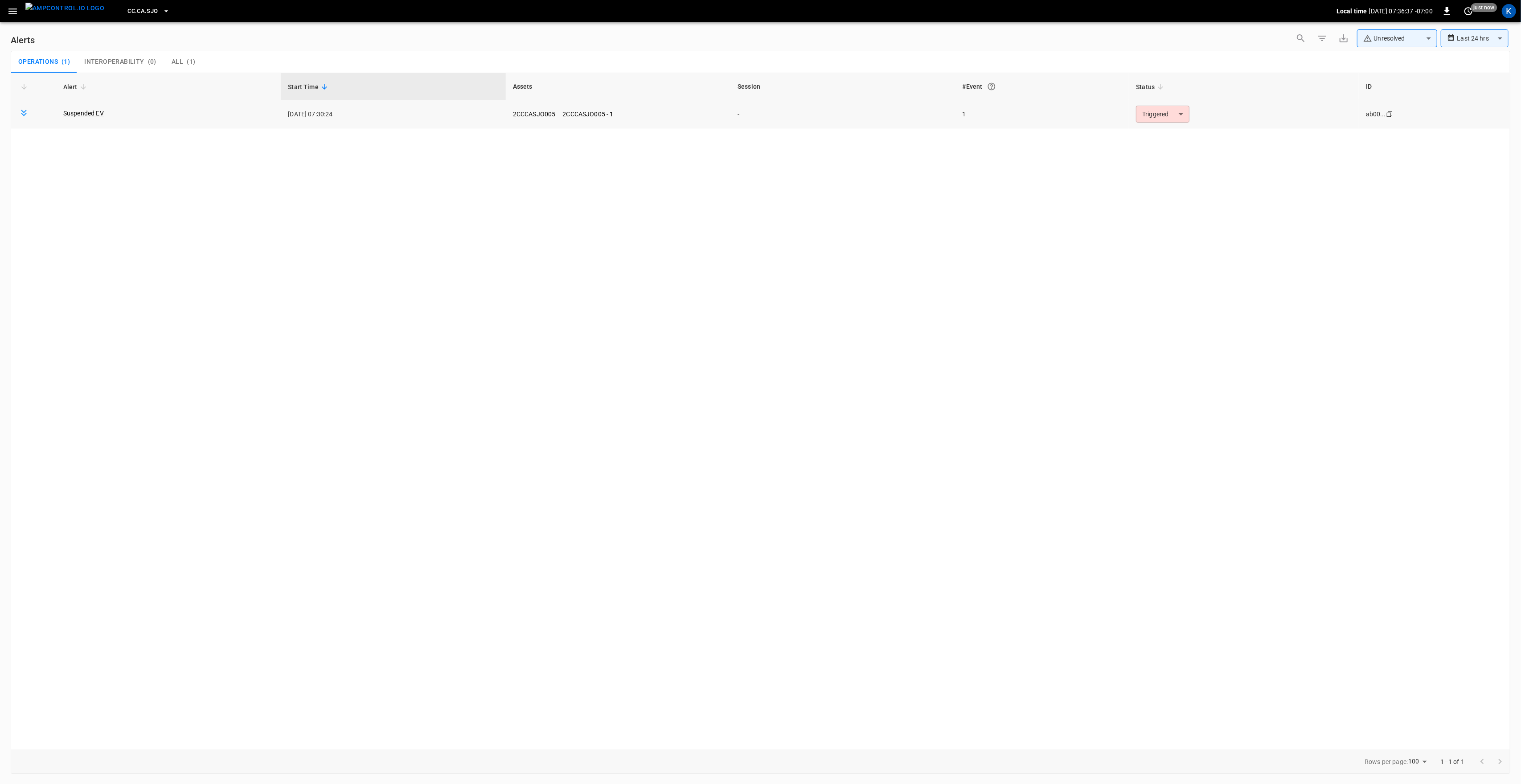
click at [1156, 115] on body "**********" at bounding box center [760, 390] width 1521 height 780
click at [1171, 139] on li "Resolved" at bounding box center [1162, 136] width 57 height 15
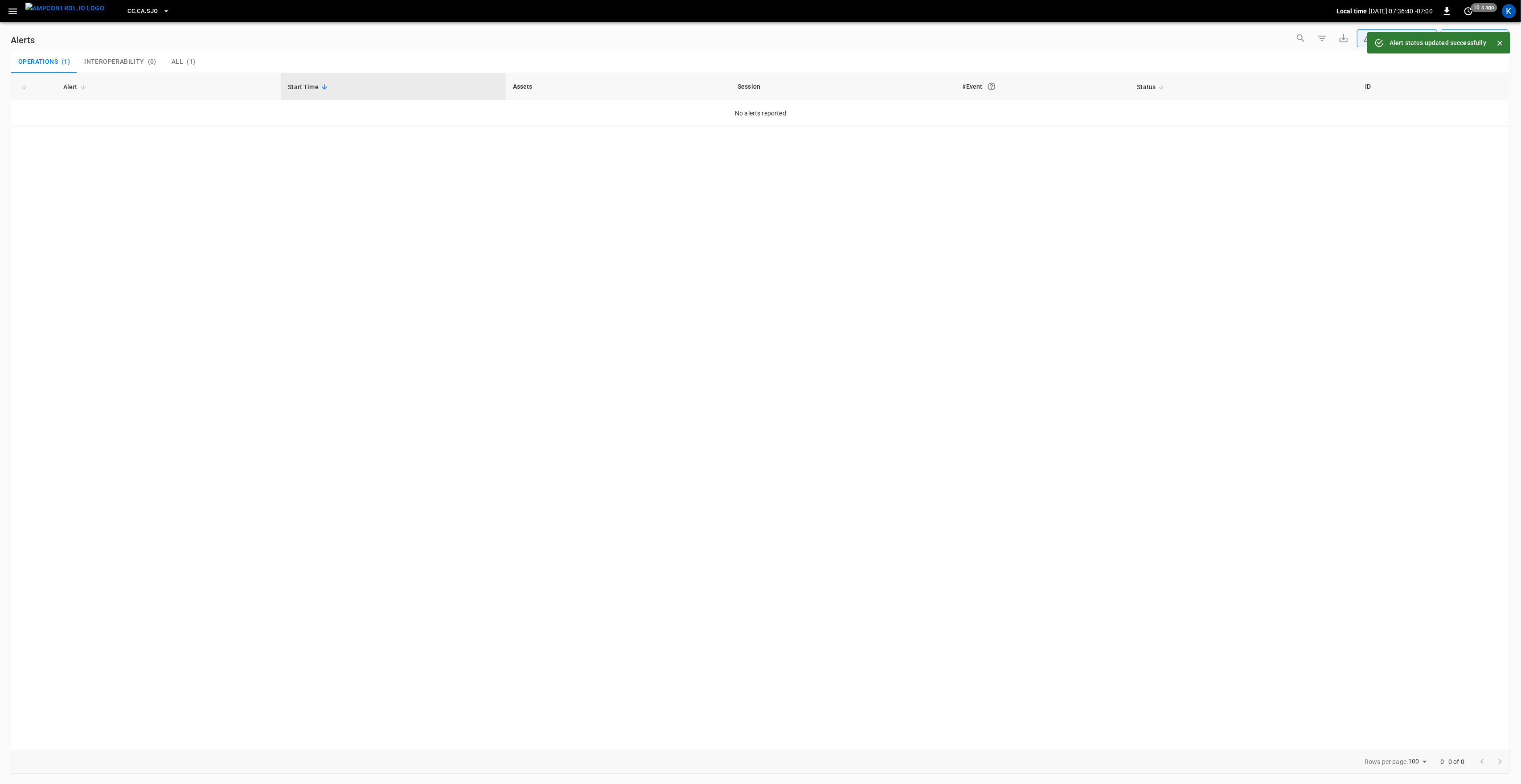
click at [11, 14] on icon "button" at bounding box center [12, 11] width 11 height 11
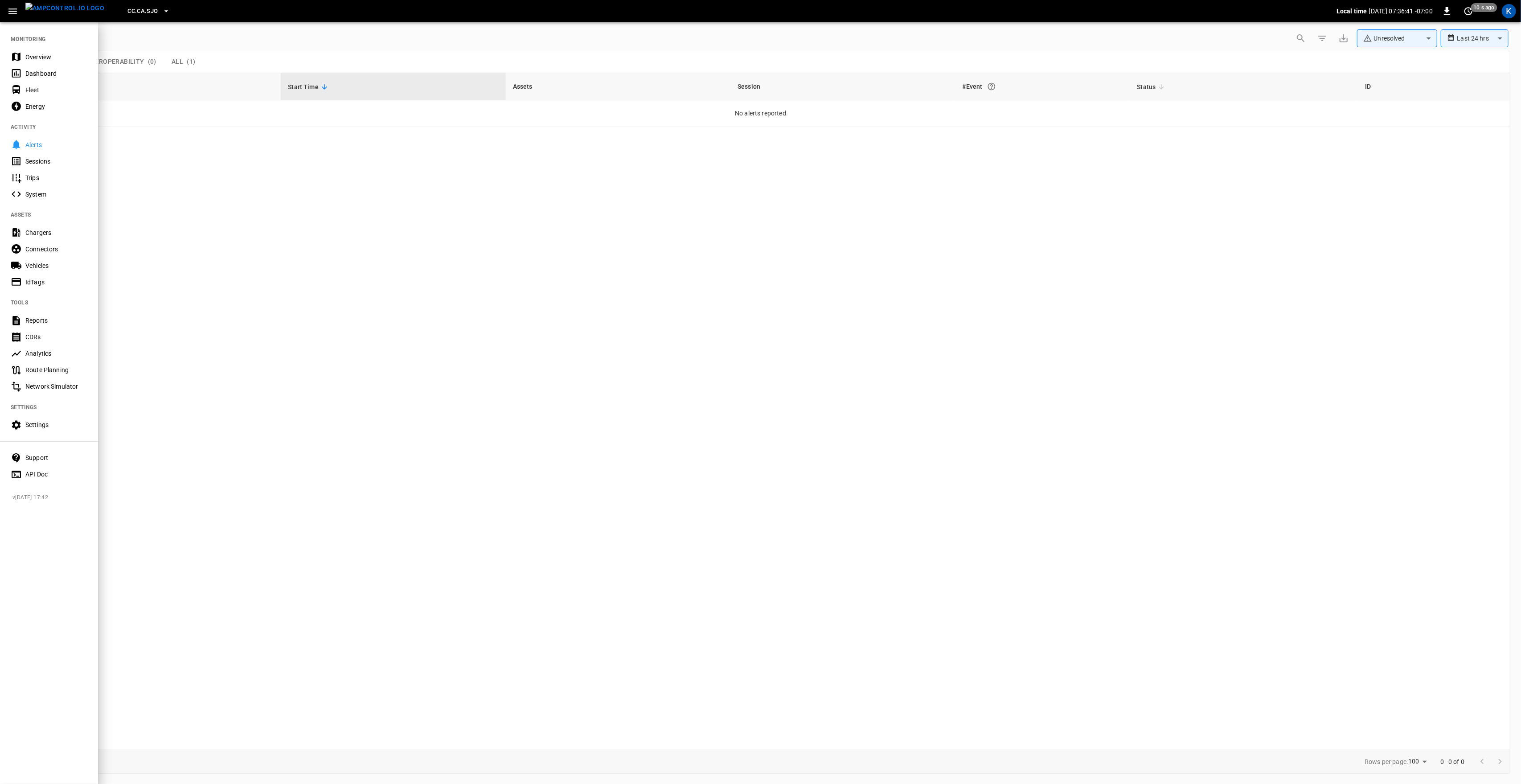
click at [35, 55] on div "Overview" at bounding box center [56, 57] width 62 height 9
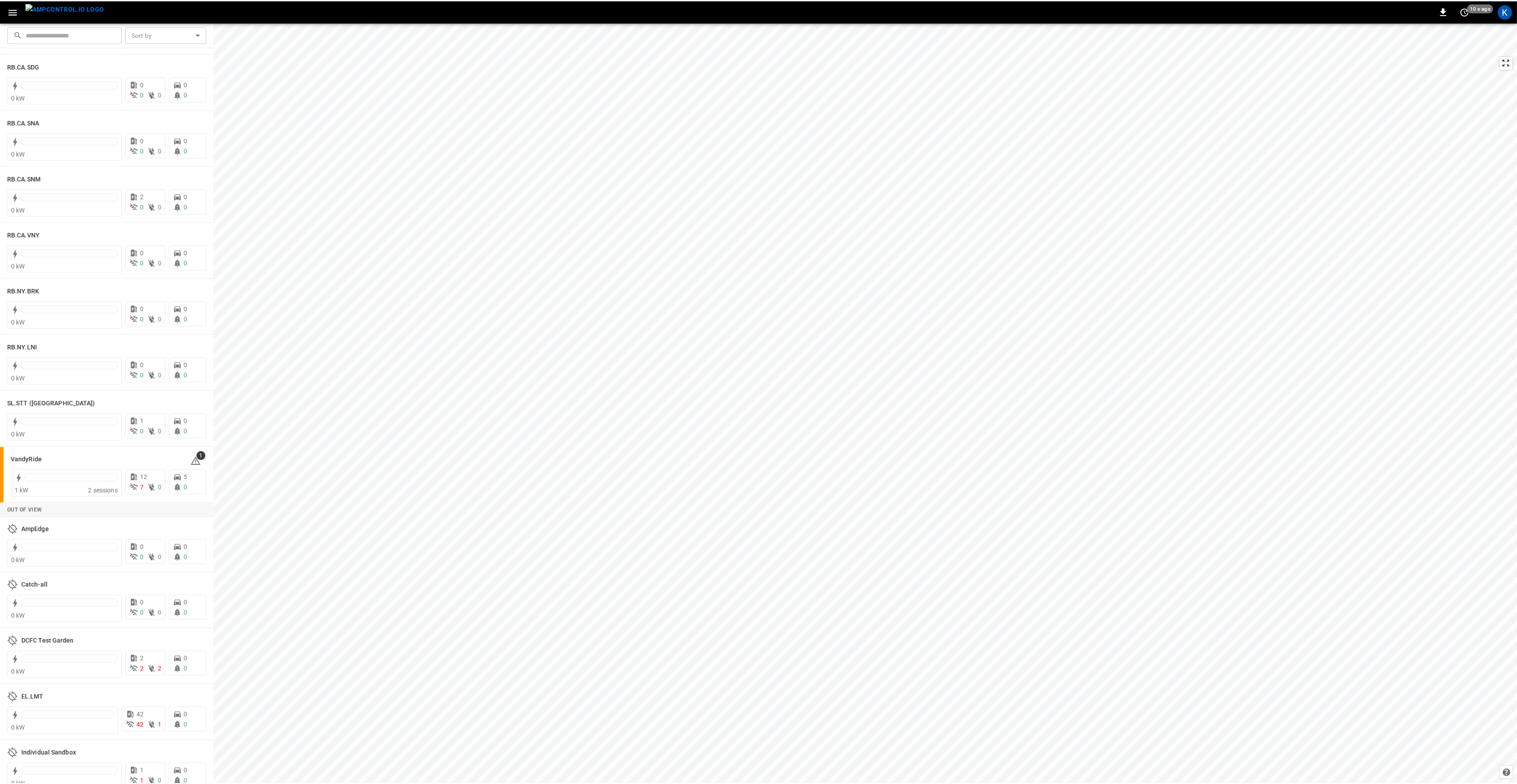
scroll to position [1536, 0]
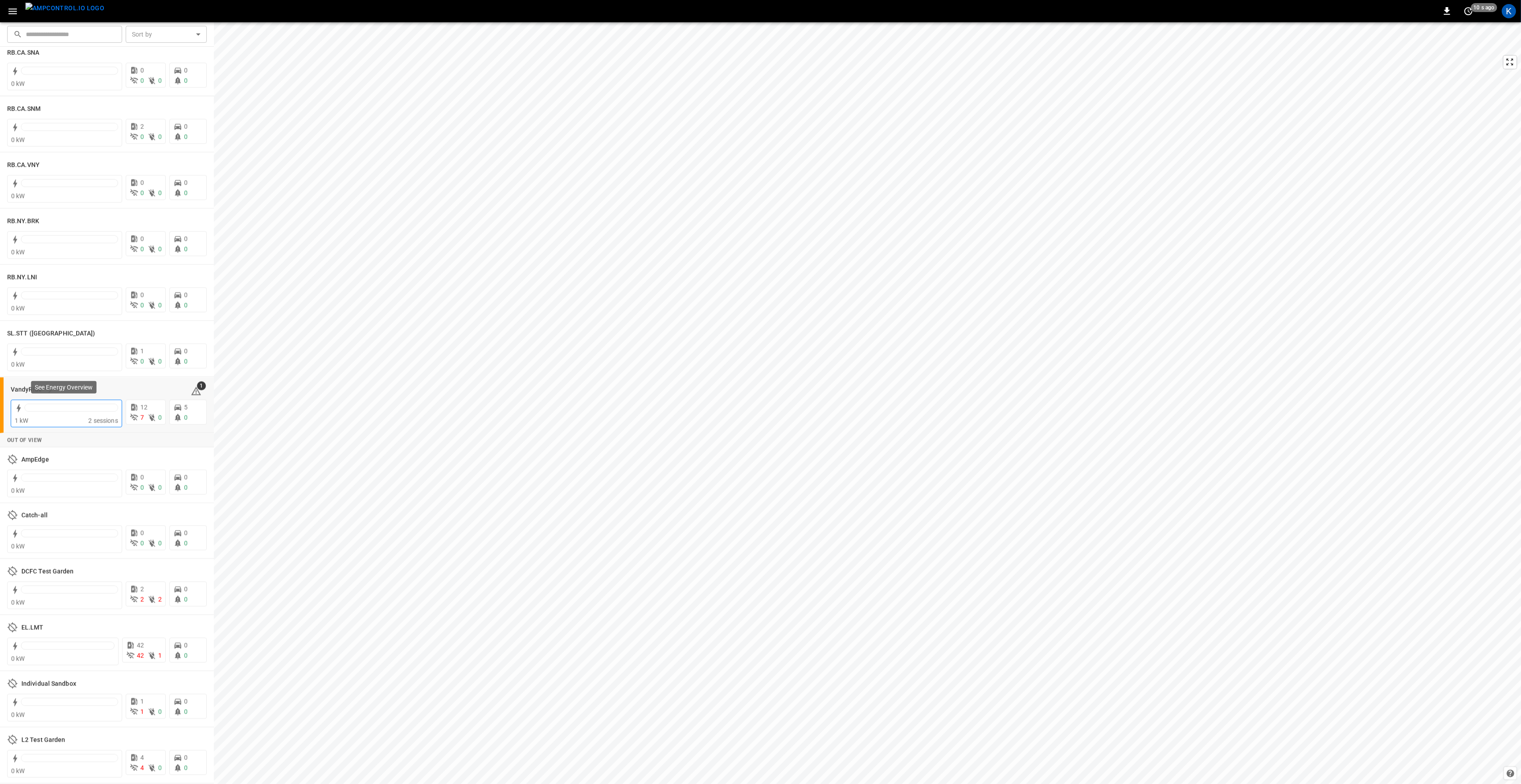
click at [63, 408] on div at bounding box center [71, 408] width 93 height 7
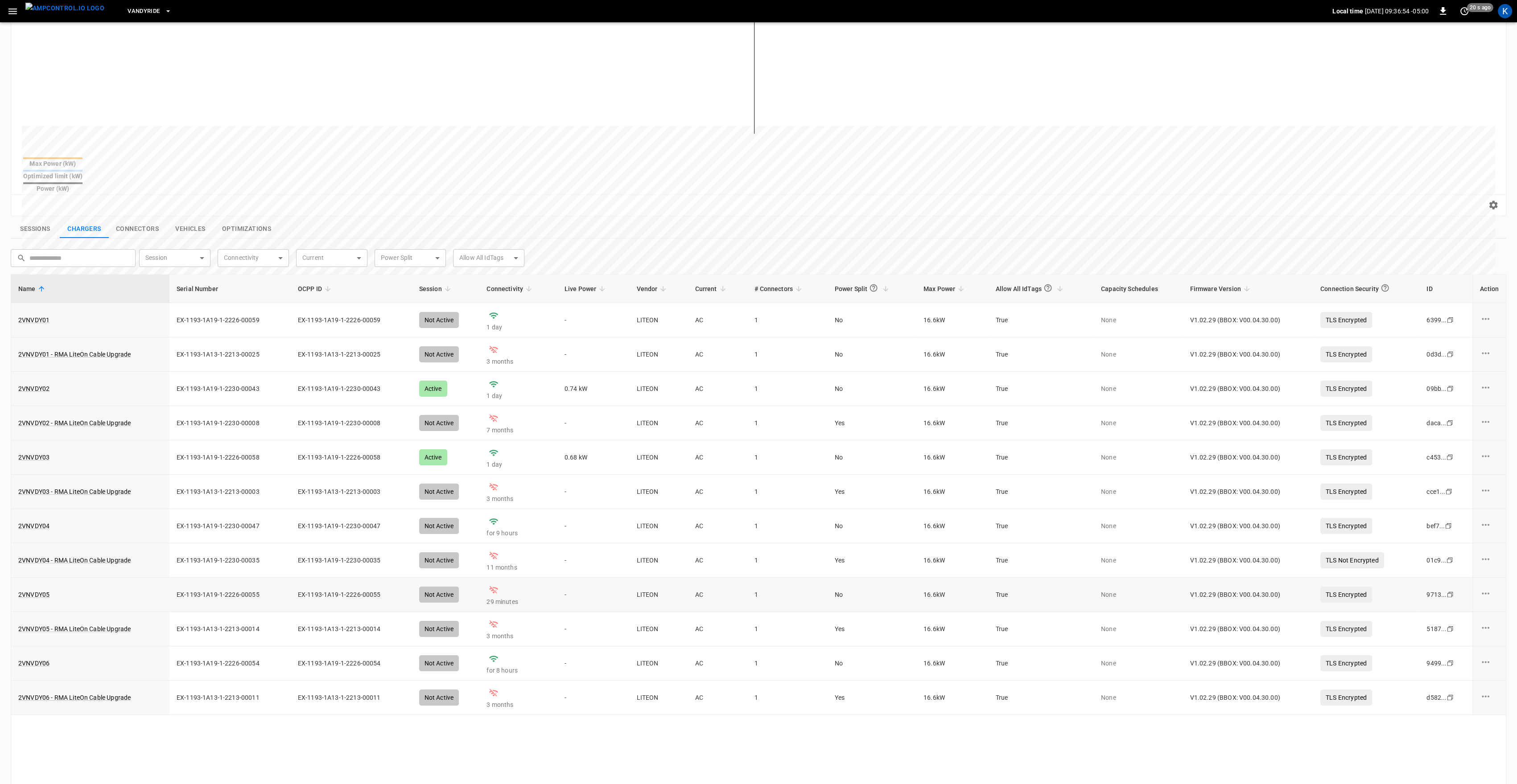
scroll to position [178, 0]
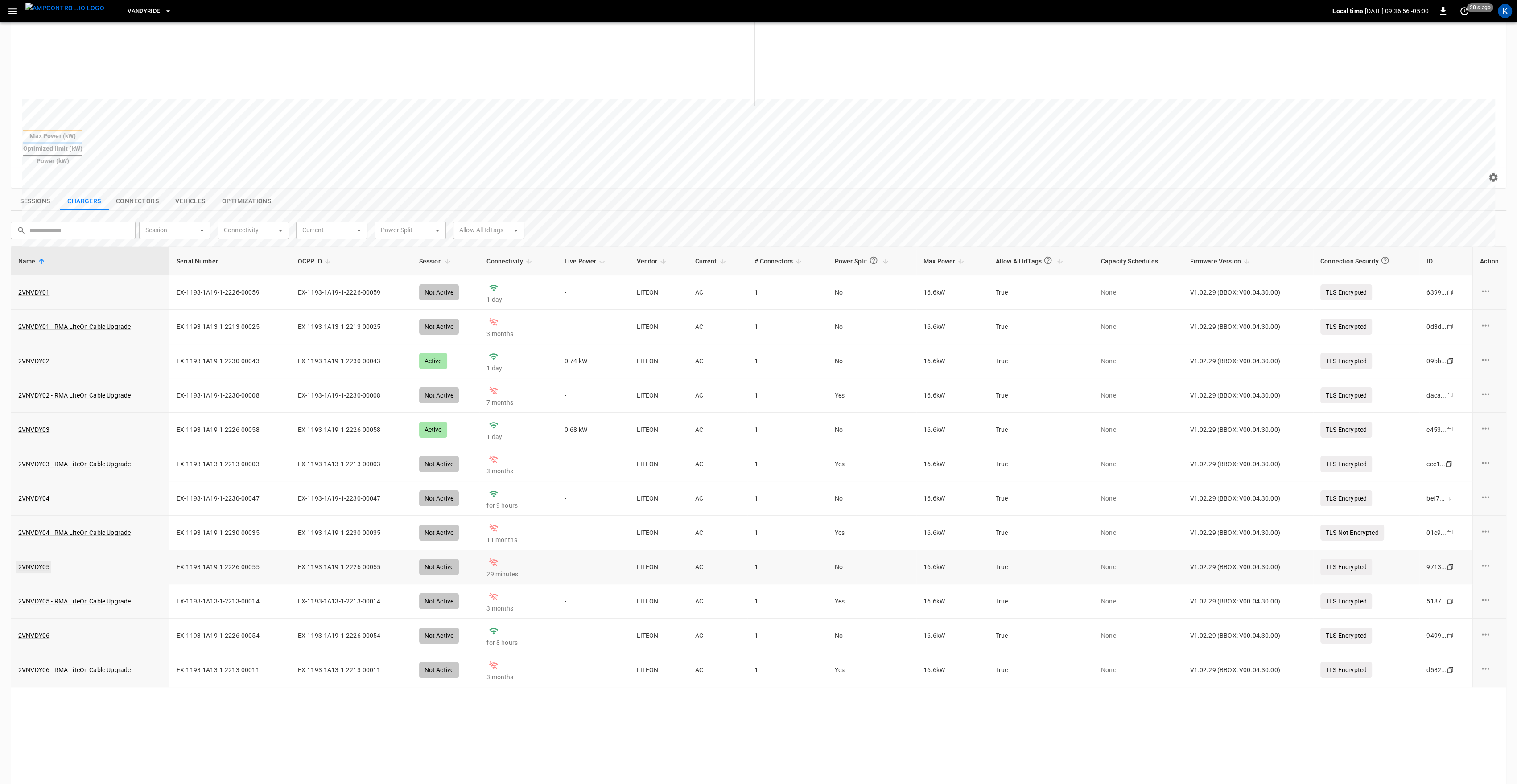
click at [36, 560] on link "2VNVDY05" at bounding box center [34, 566] width 35 height 12
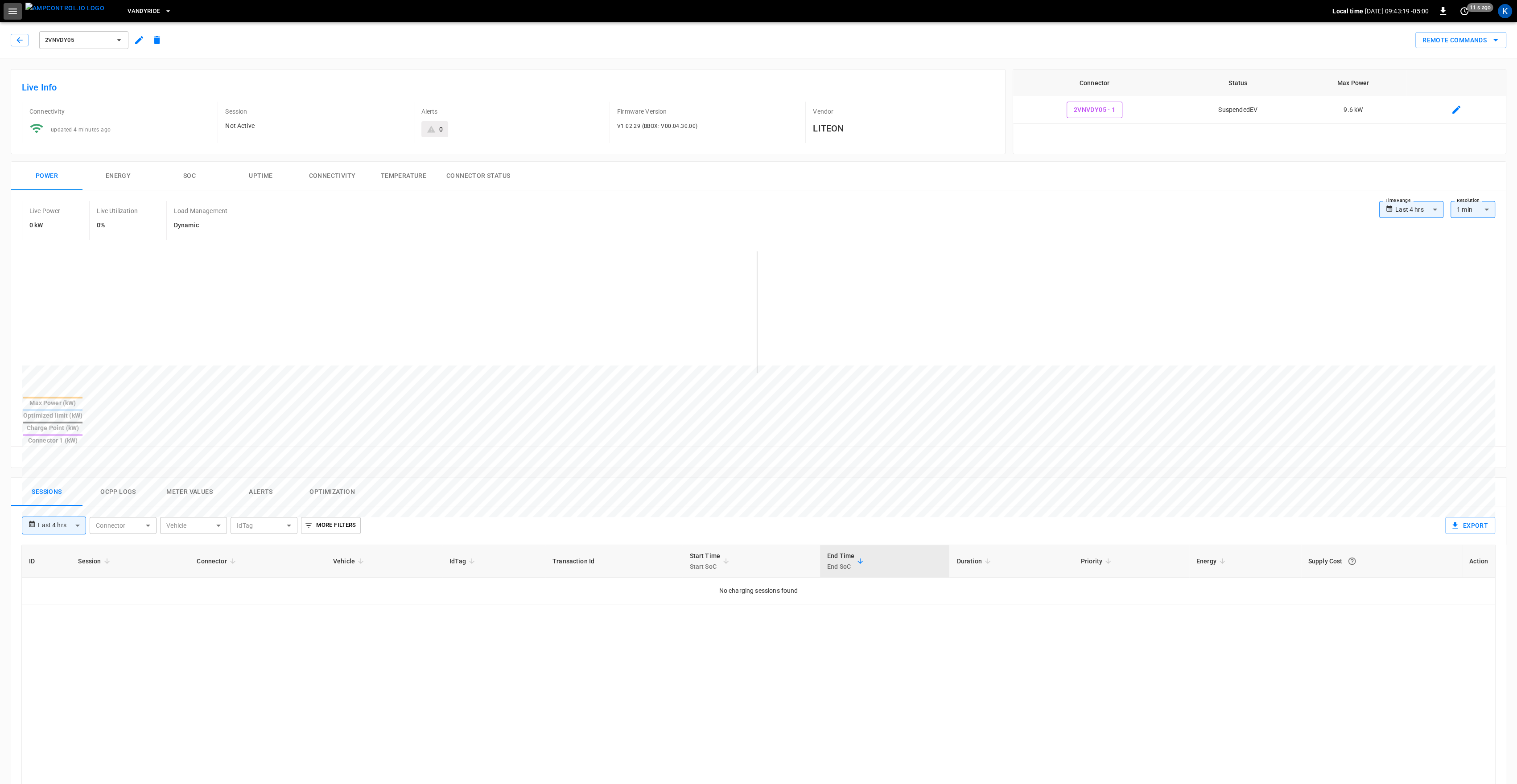
click at [18, 11] on icon "button" at bounding box center [12, 11] width 11 height 11
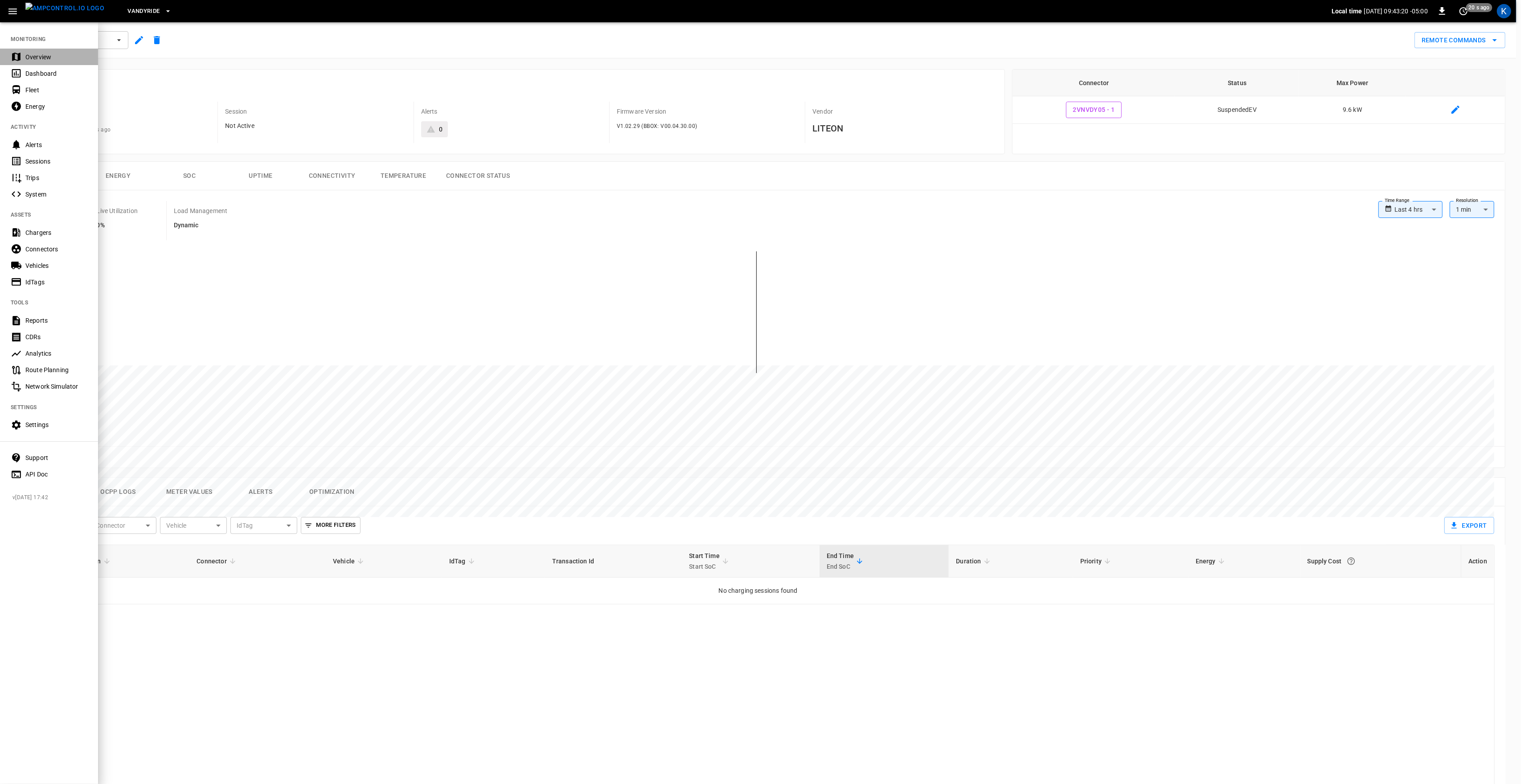
click at [30, 54] on div "Overview" at bounding box center [56, 57] width 62 height 9
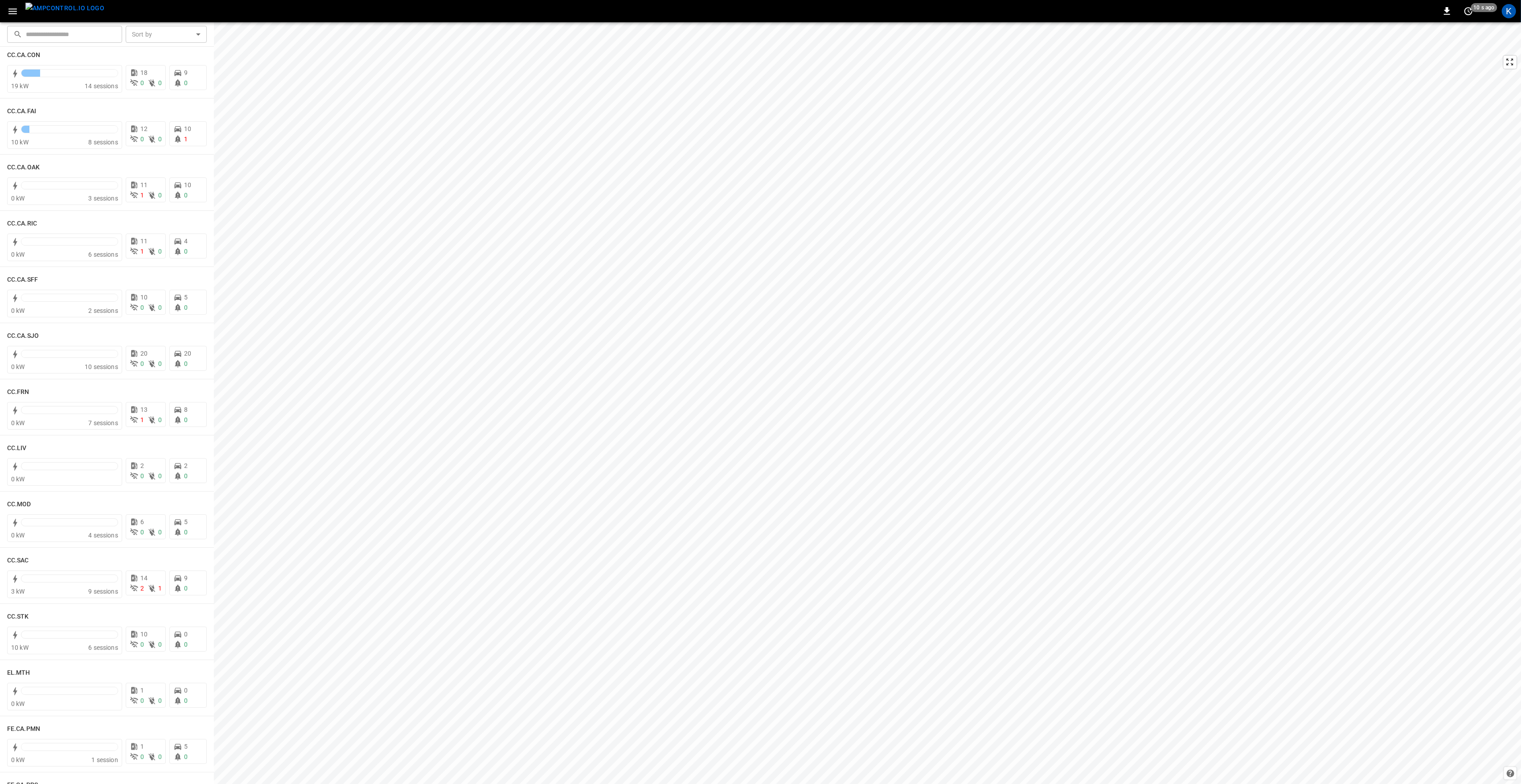
scroll to position [8, 0]
click at [191, 290] on icon at bounding box center [196, 290] width 10 height 8
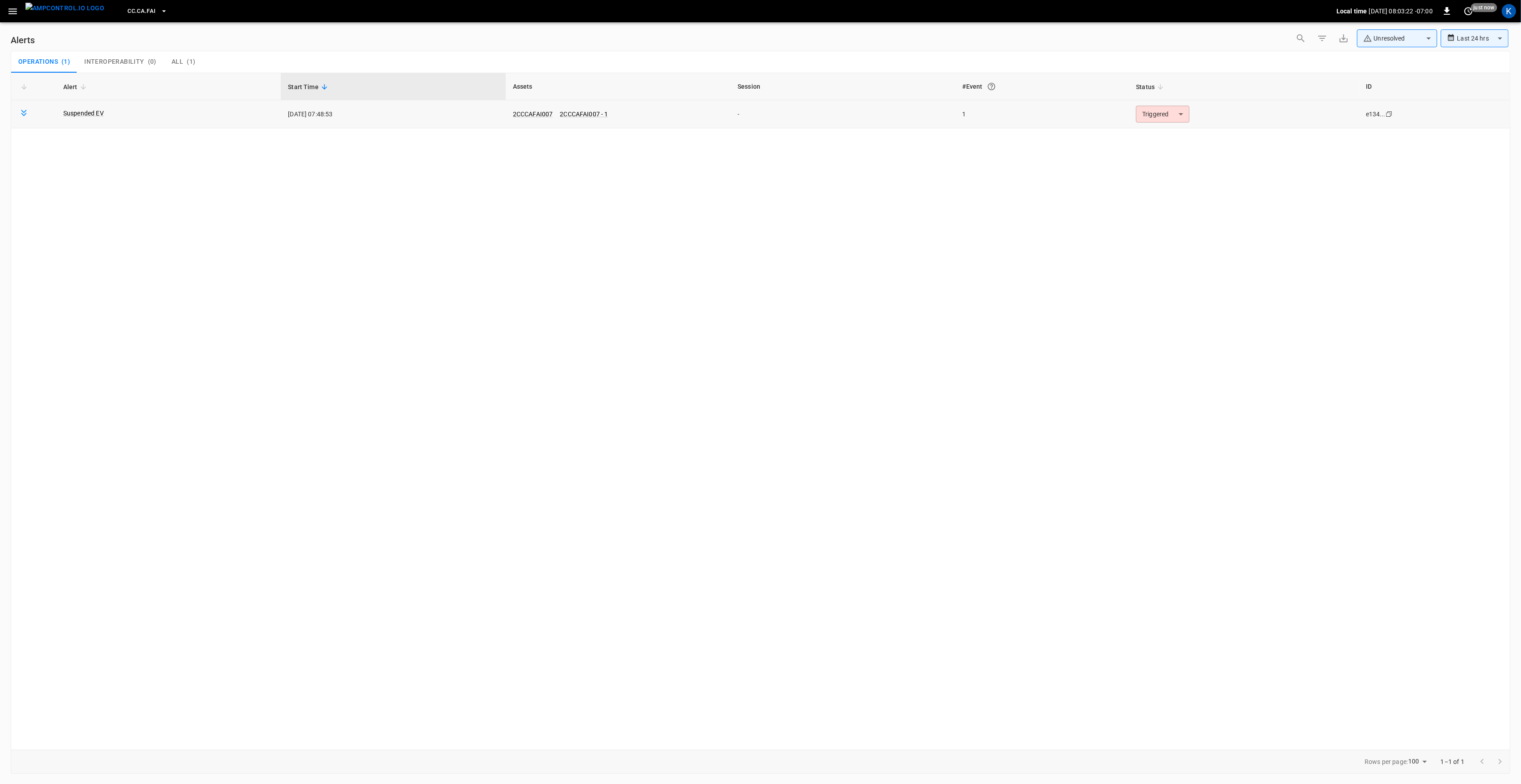
click at [1171, 115] on body "**********" at bounding box center [760, 390] width 1521 height 780
click at [1166, 134] on li "Resolved" at bounding box center [1162, 136] width 57 height 15
click at [4, 9] on button "button" at bounding box center [12, 11] width 18 height 17
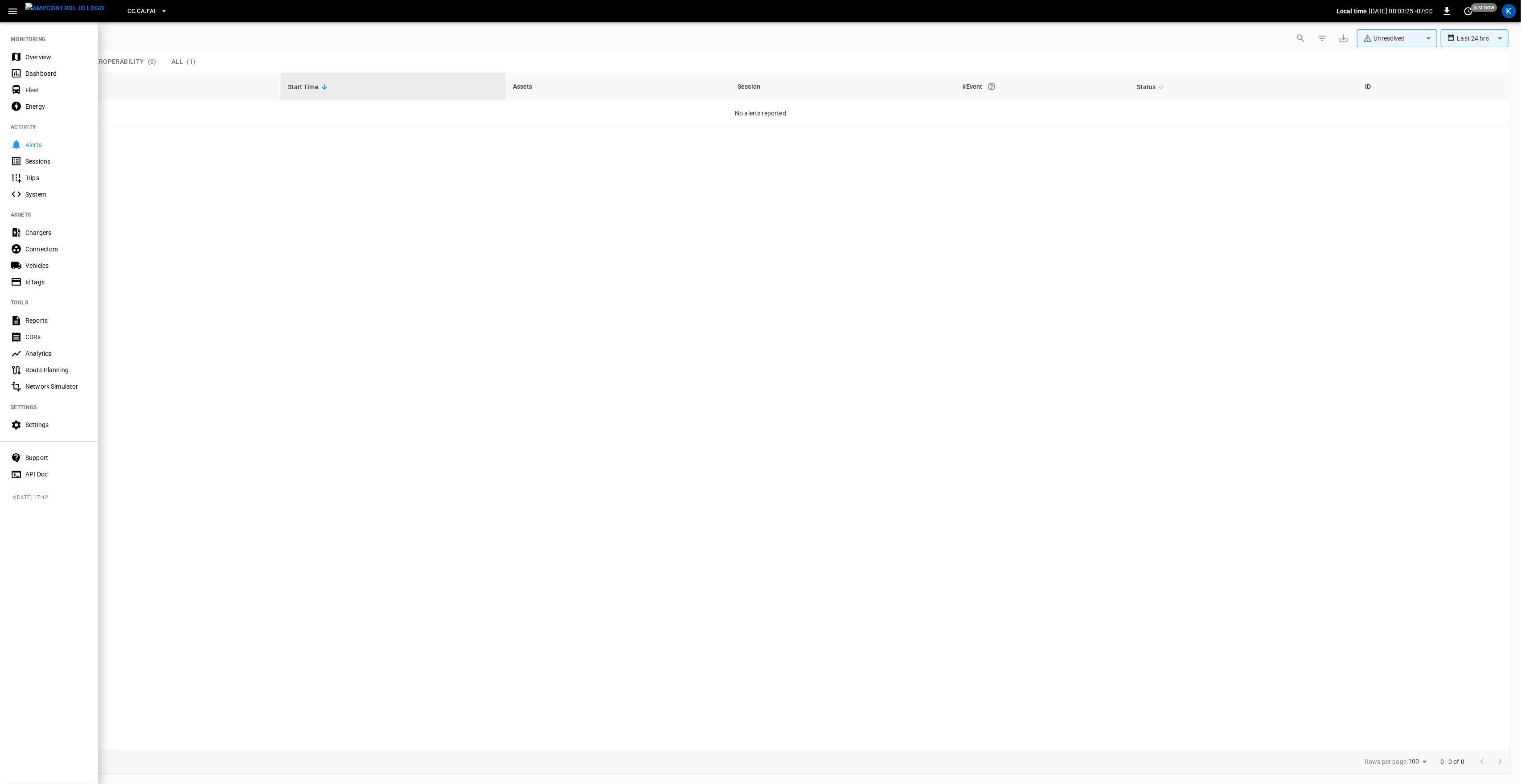
drag, startPoint x: 33, startPoint y: 57, endPoint x: 135, endPoint y: 204, distance: 178.9
click at [33, 57] on div "Overview" at bounding box center [56, 57] width 62 height 9
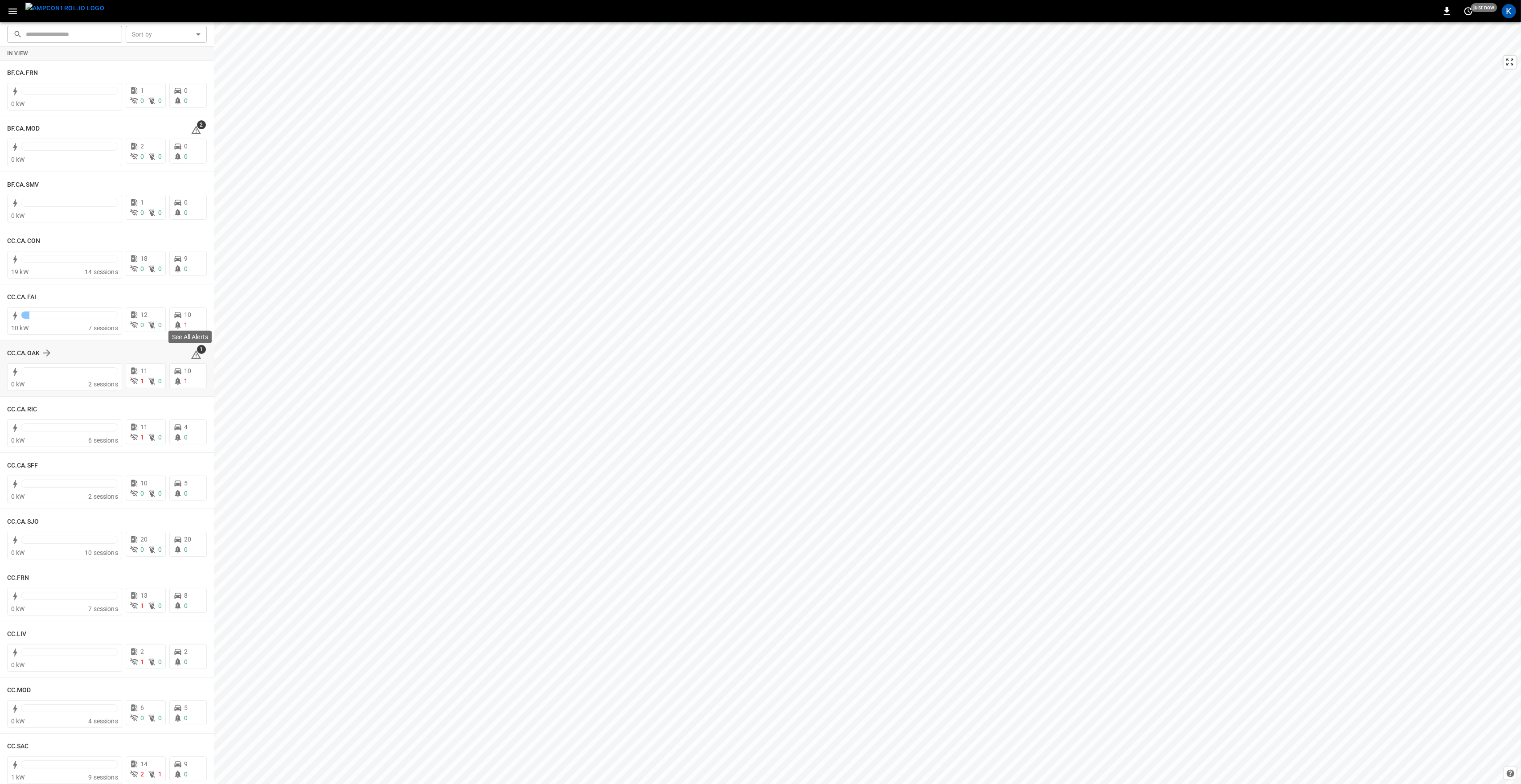
click at [191, 351] on icon at bounding box center [196, 354] width 10 height 8
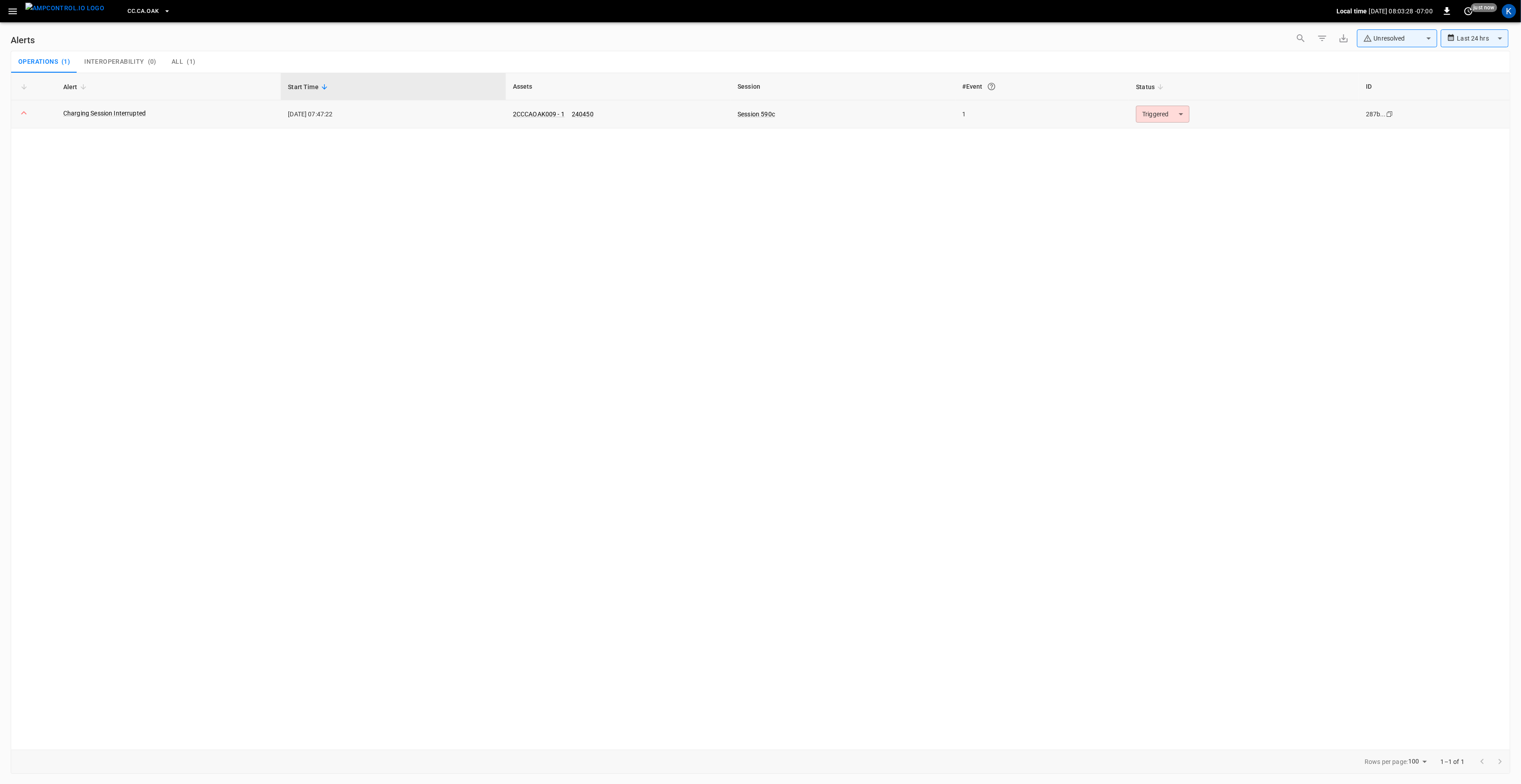
click at [1156, 116] on body "**********" at bounding box center [760, 390] width 1521 height 780
click at [1153, 133] on li "Resolved" at bounding box center [1162, 136] width 57 height 15
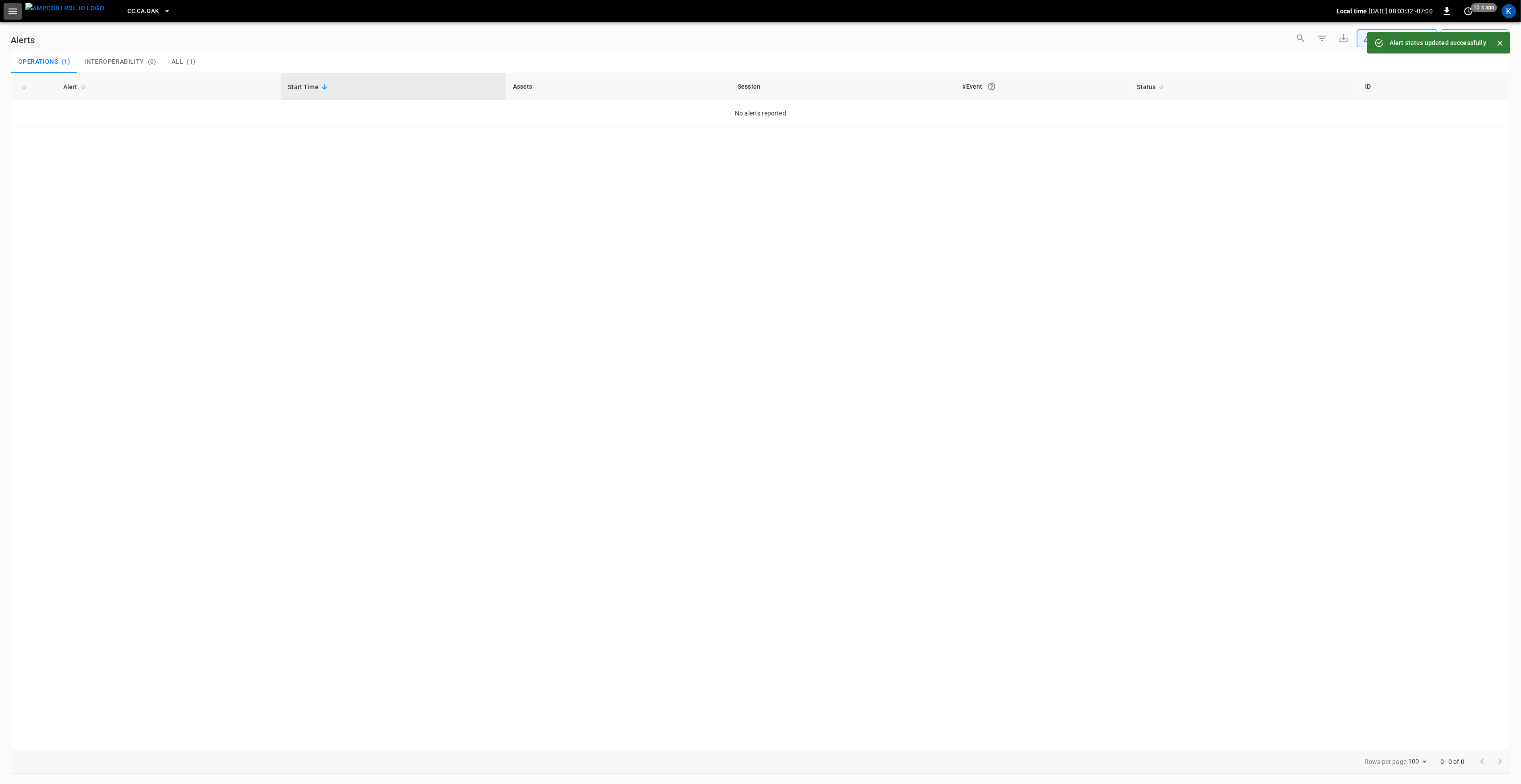
click at [14, 14] on icon "button" at bounding box center [12, 11] width 8 height 6
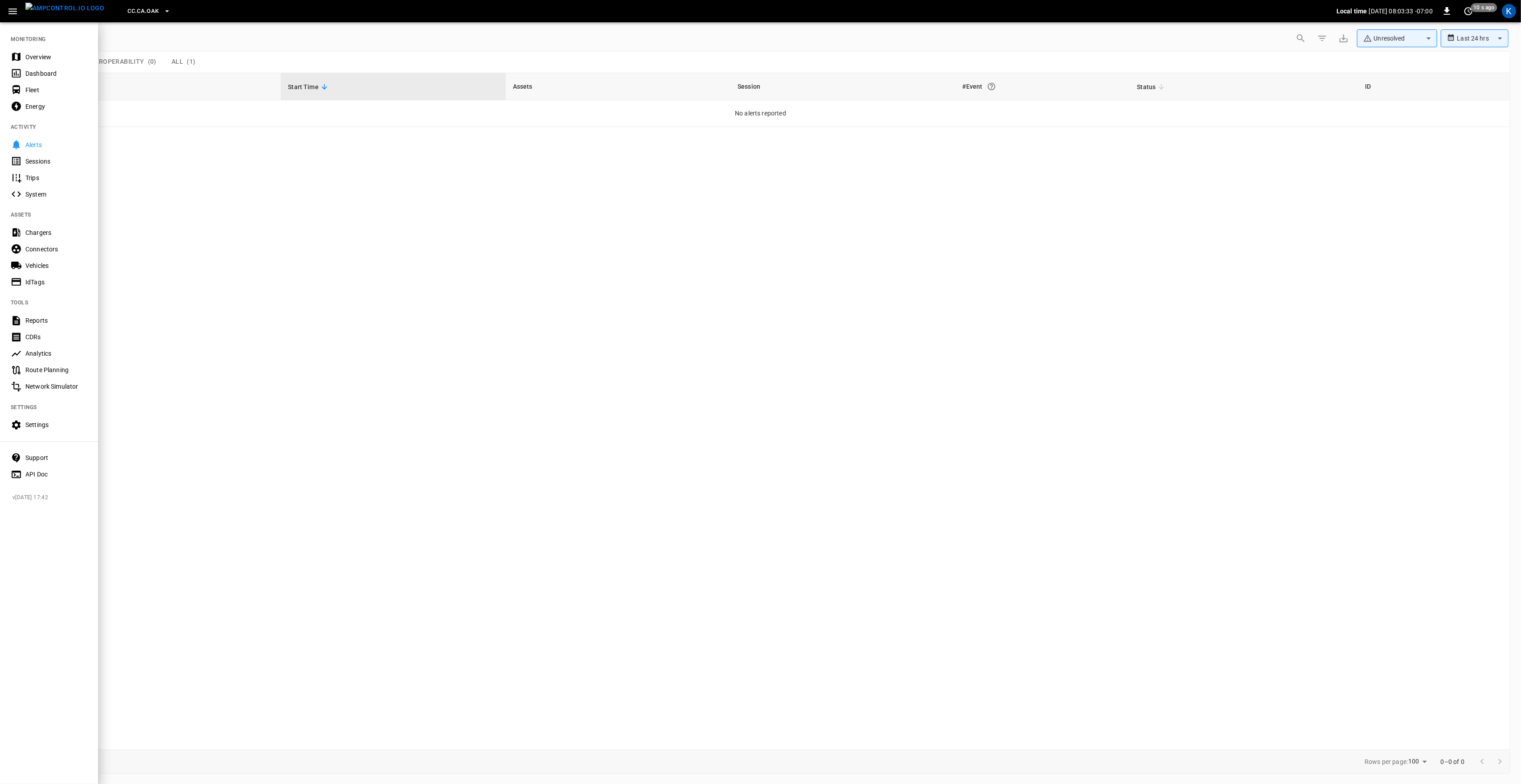
drag, startPoint x: 26, startPoint y: 52, endPoint x: 30, endPoint y: 152, distance: 100.1
click at [27, 53] on div "Overview" at bounding box center [56, 57] width 62 height 9
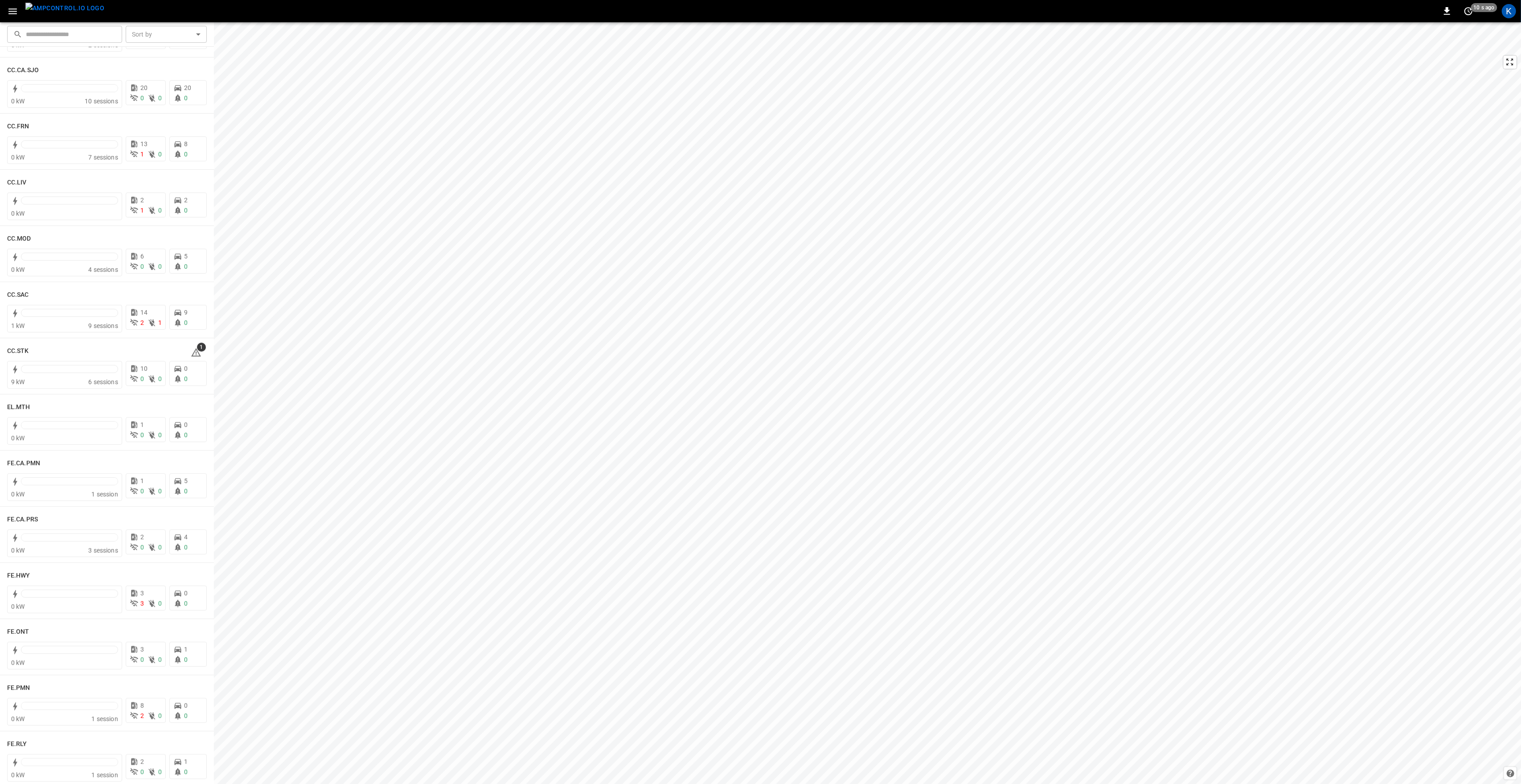
scroll to position [535, 0]
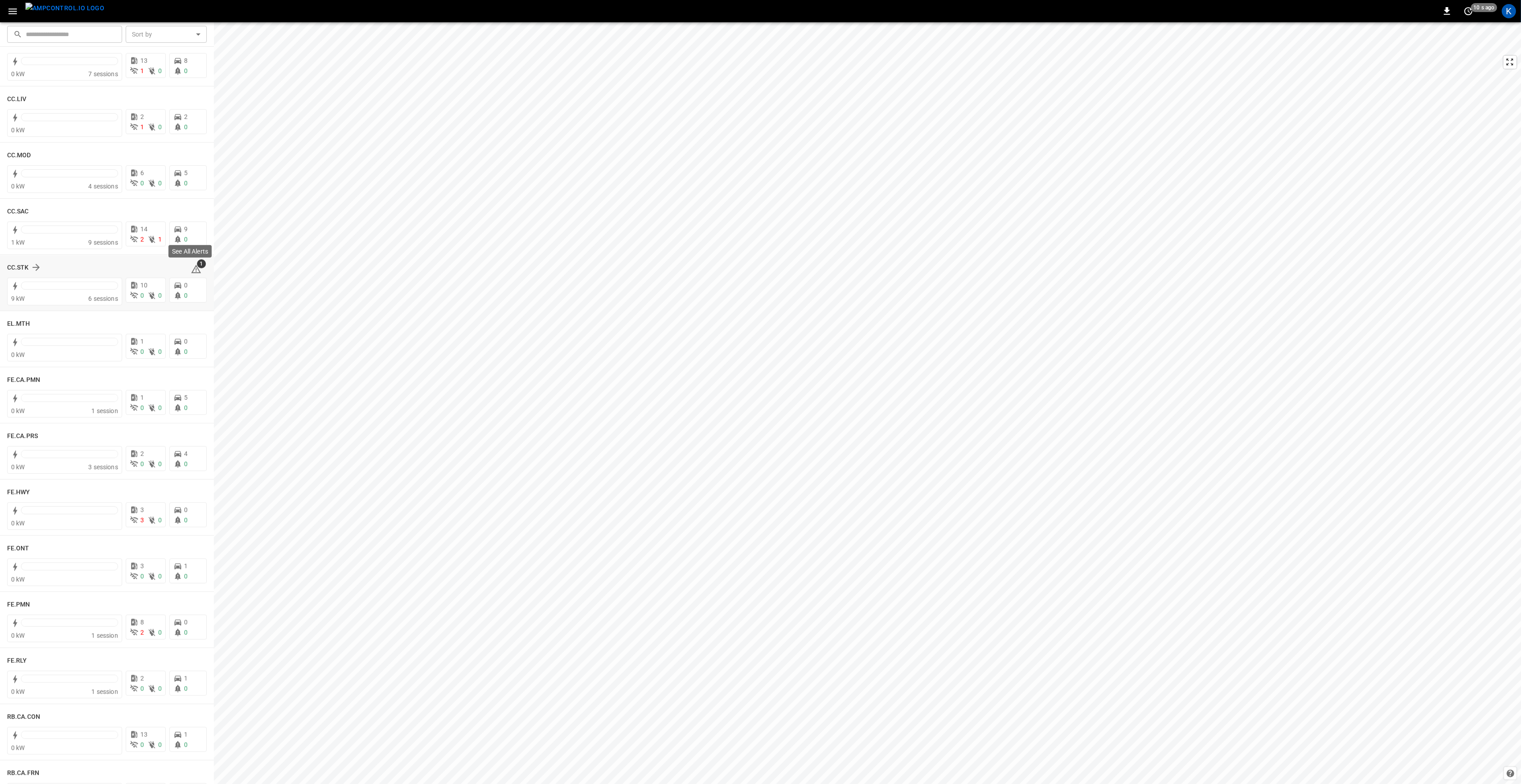
click at [197, 265] on span "1" at bounding box center [201, 263] width 9 height 9
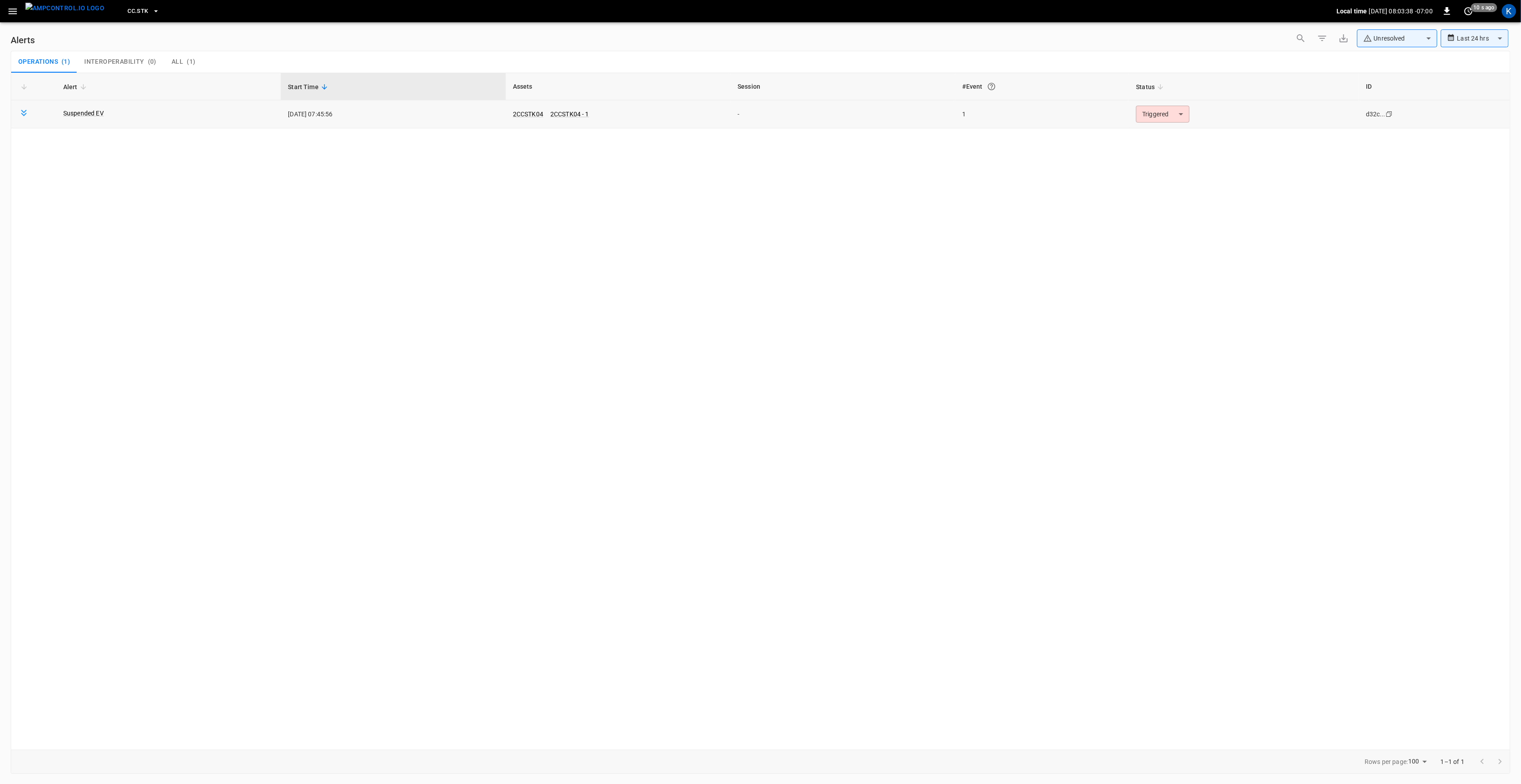
click at [1171, 118] on body "**********" at bounding box center [760, 390] width 1521 height 780
click at [1169, 133] on li "Resolved" at bounding box center [1162, 136] width 57 height 15
click at [11, 15] on icon "button" at bounding box center [12, 11] width 11 height 11
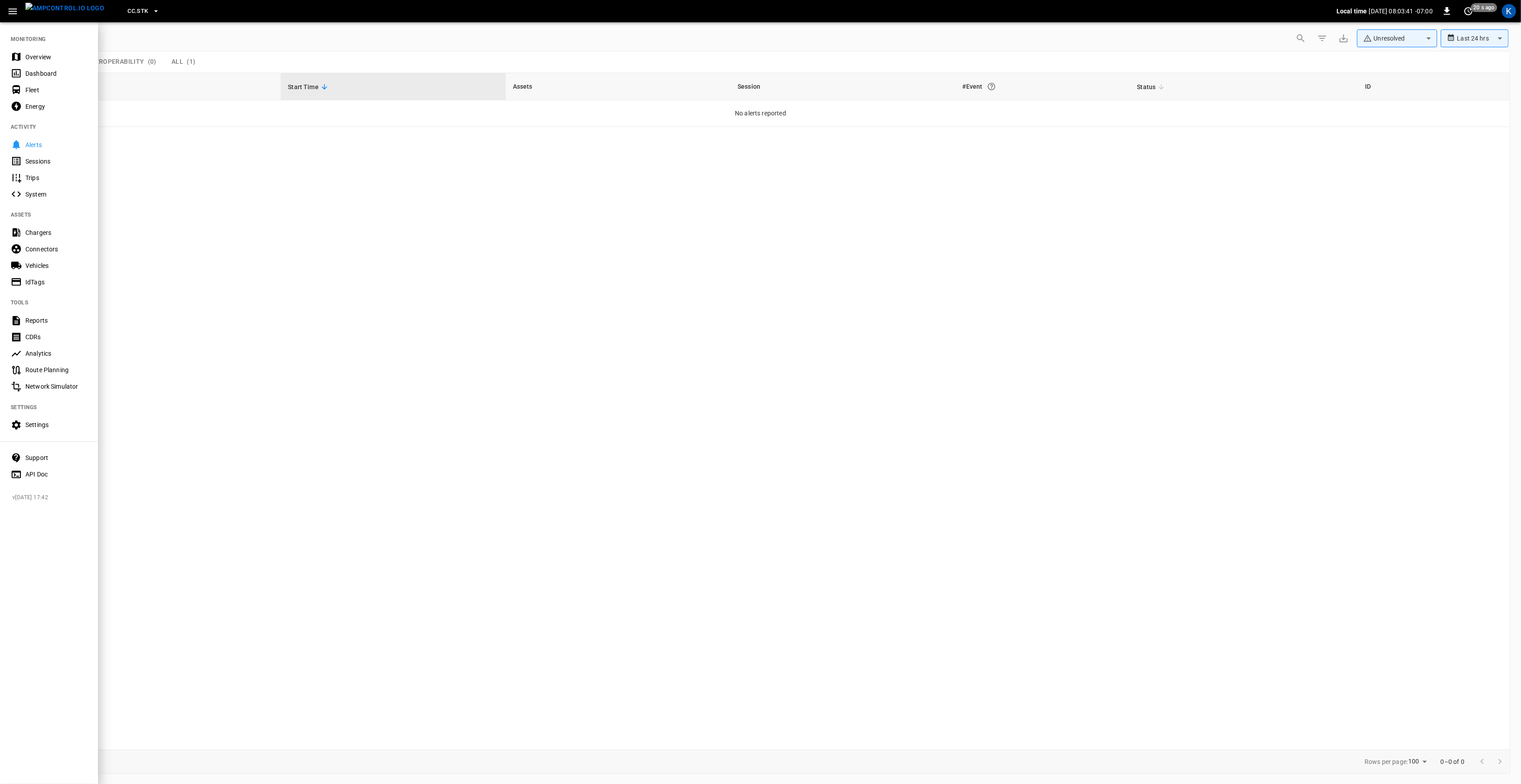
drag, startPoint x: 22, startPoint y: 50, endPoint x: 52, endPoint y: 195, distance: 148.1
click at [22, 51] on div "Overview" at bounding box center [49, 57] width 98 height 17
